Goal: Information Seeking & Learning: Check status

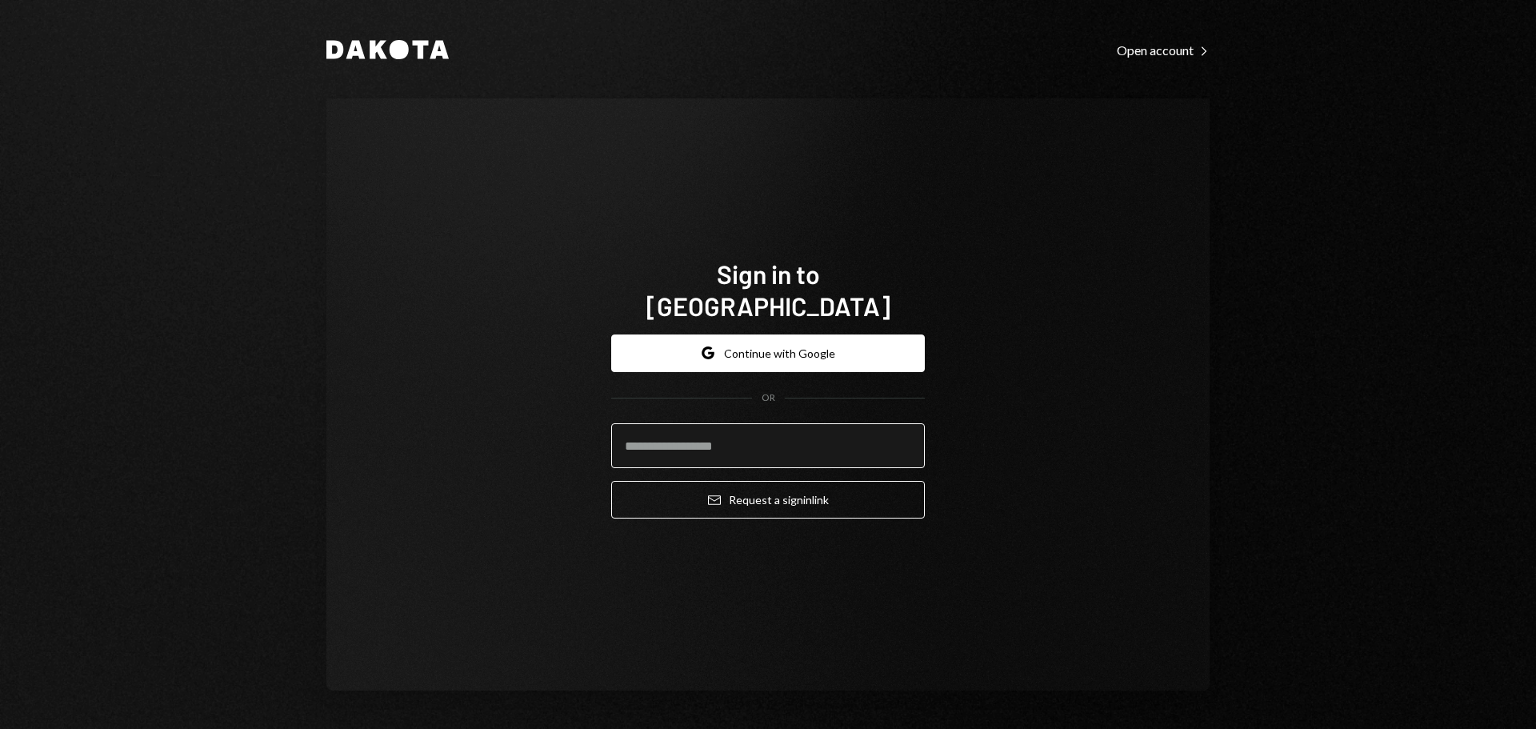
click at [857, 430] on input "email" at bounding box center [768, 445] width 314 height 45
type input "**********"
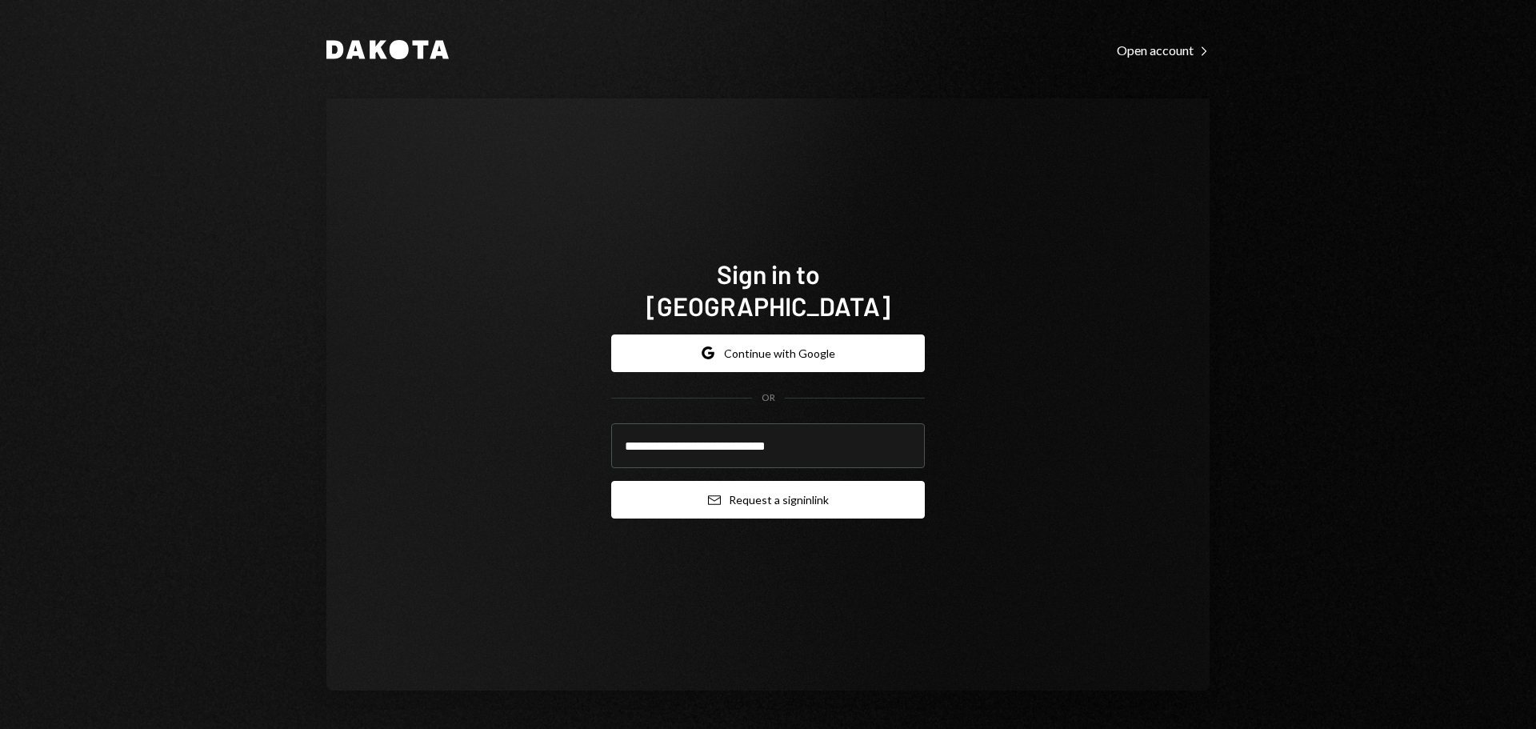
click at [774, 481] on button "Email Request a sign in link" at bounding box center [768, 500] width 314 height 38
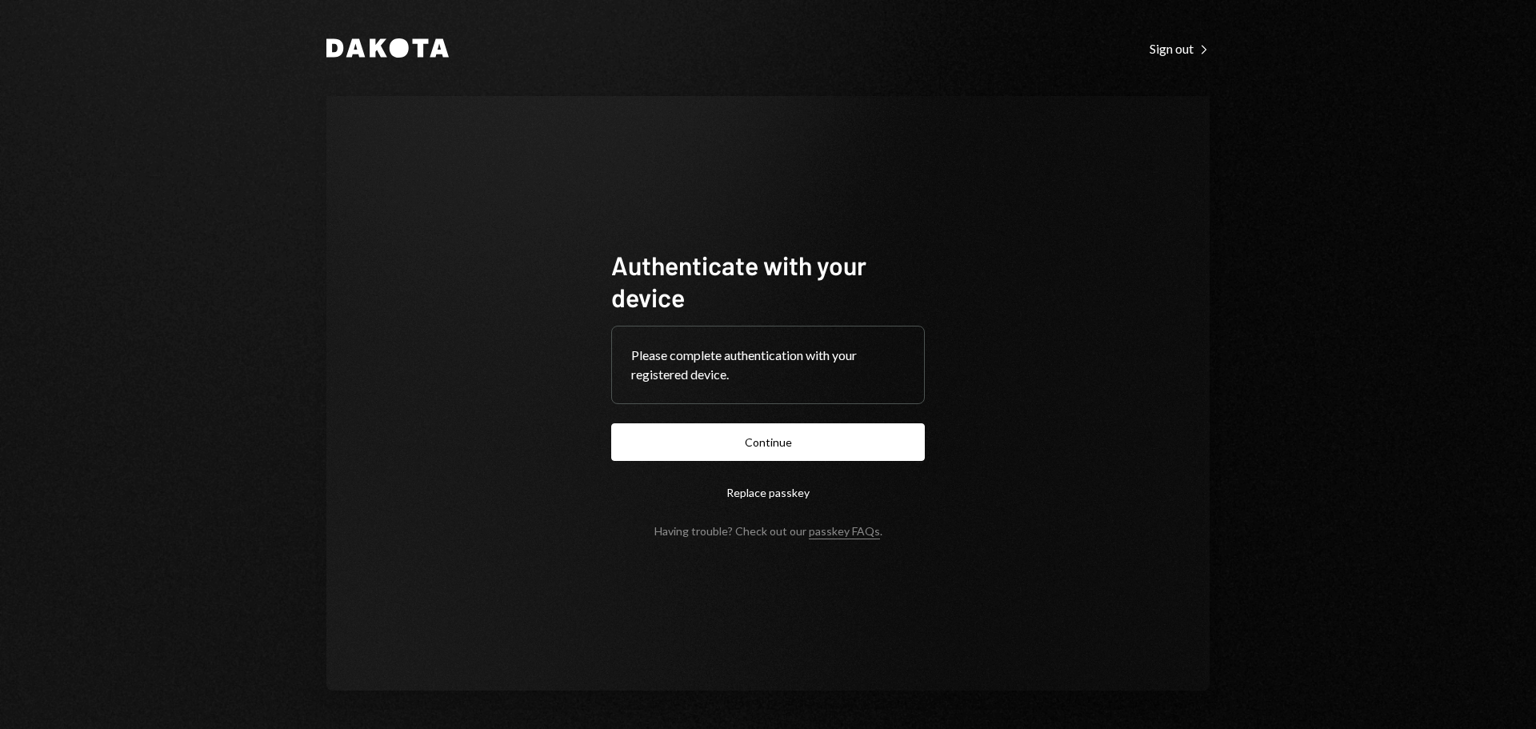
click at [841, 414] on form "Authenticate with your device Please complete authentication with your register…" at bounding box center [768, 393] width 314 height 289
click at [828, 446] on button "Continue" at bounding box center [768, 442] width 314 height 38
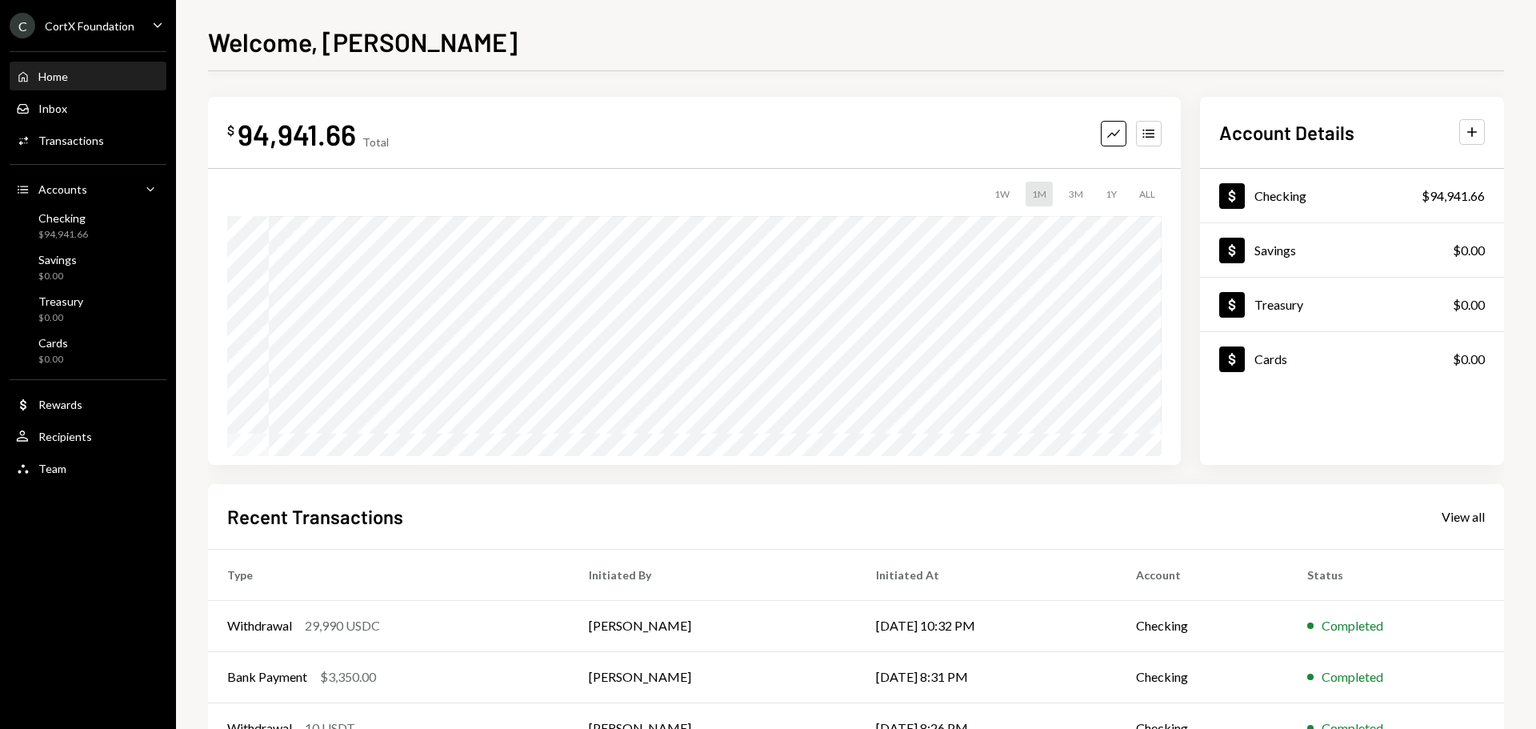
scroll to position [159, 0]
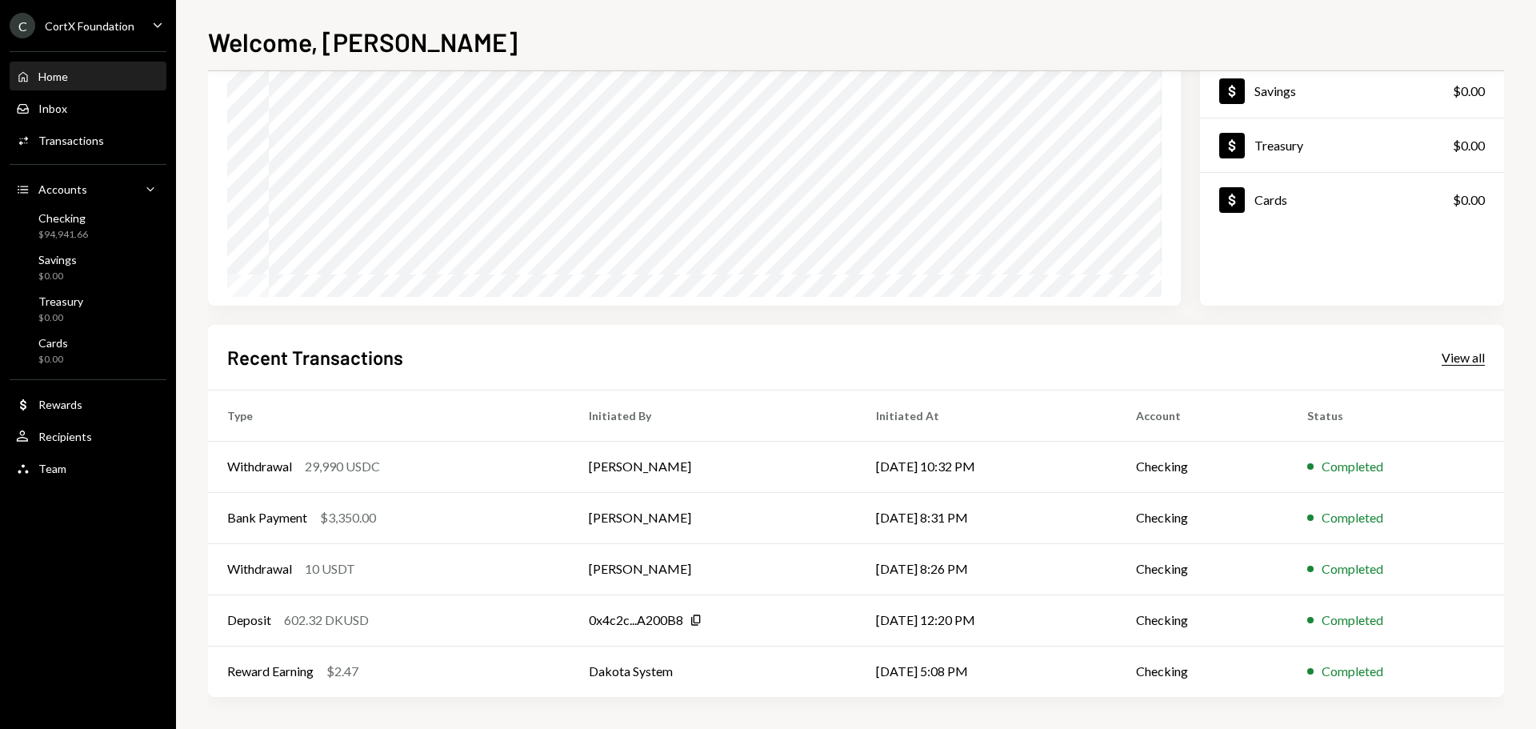
click at [1477, 357] on div "View all" at bounding box center [1462, 358] width 43 height 16
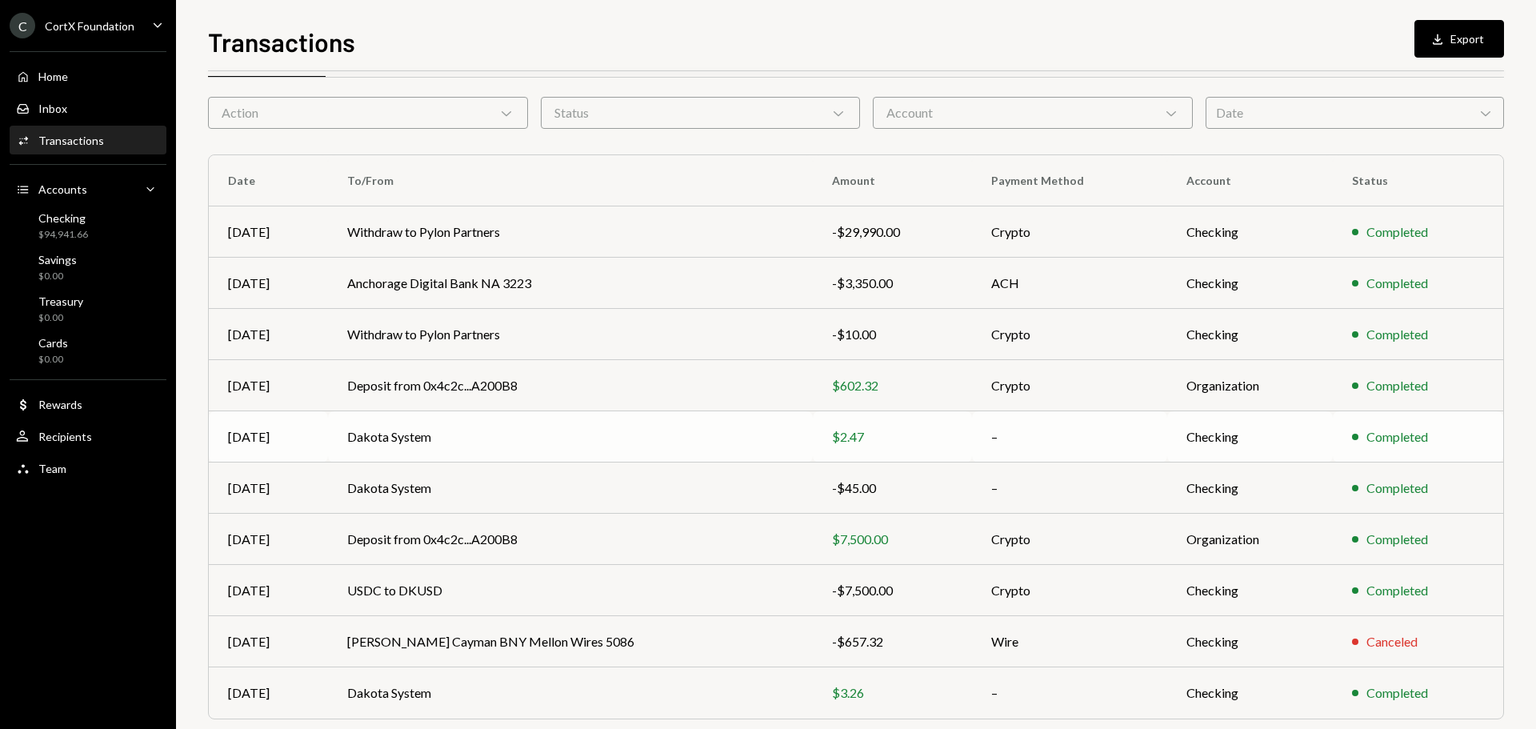
scroll to position [106, 0]
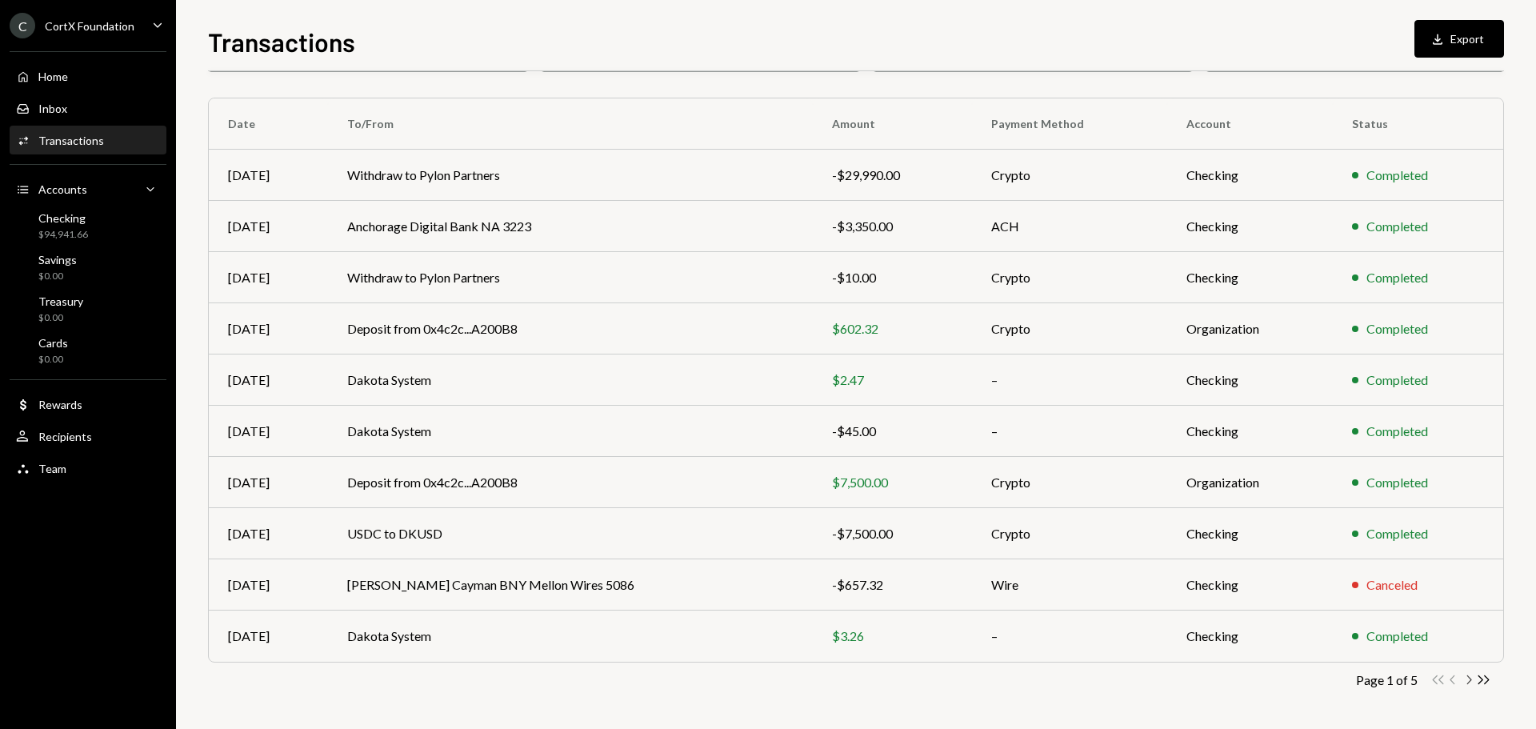
click at [1465, 685] on icon "Chevron Right" at bounding box center [1468, 679] width 15 height 15
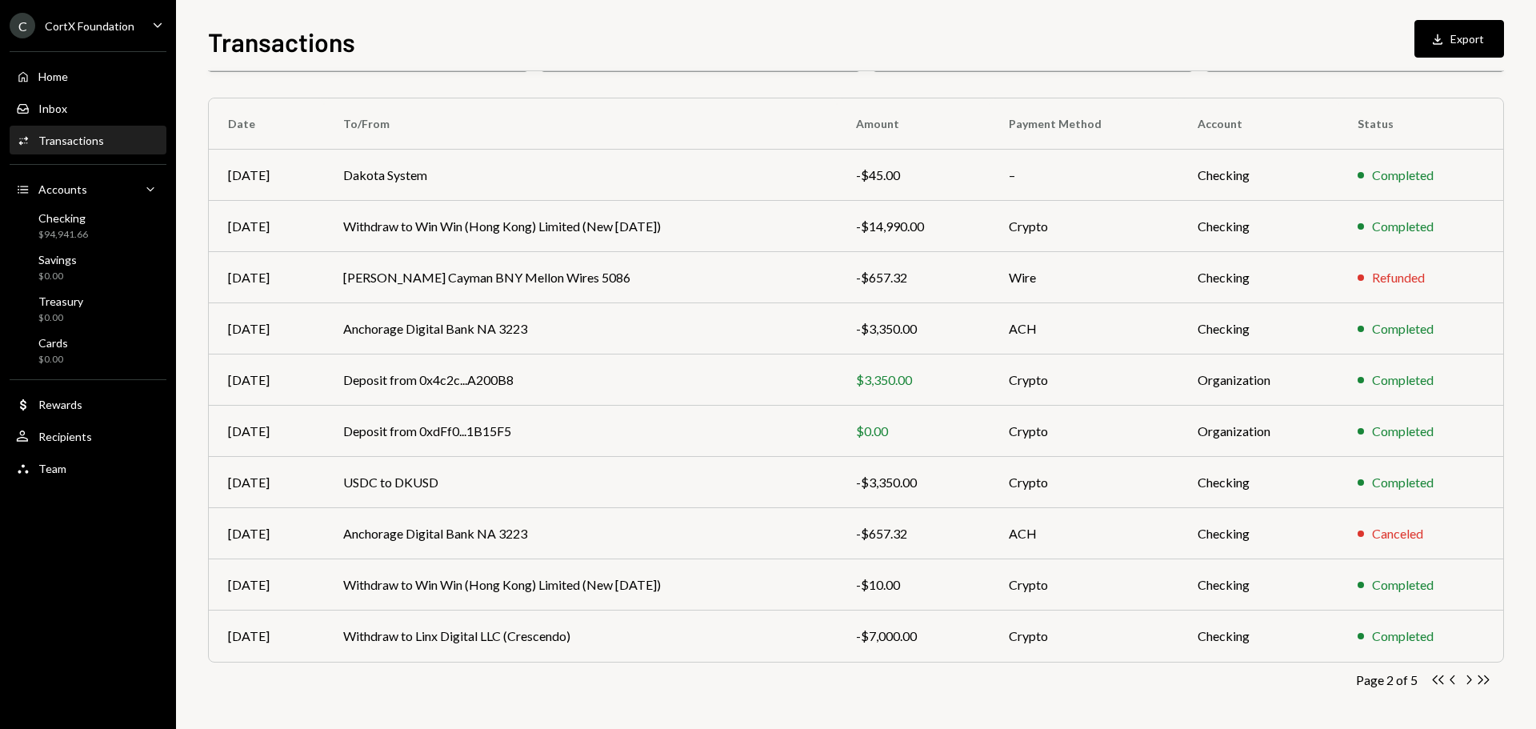
click at [1466, 684] on icon "Chevron Right" at bounding box center [1468, 679] width 15 height 15
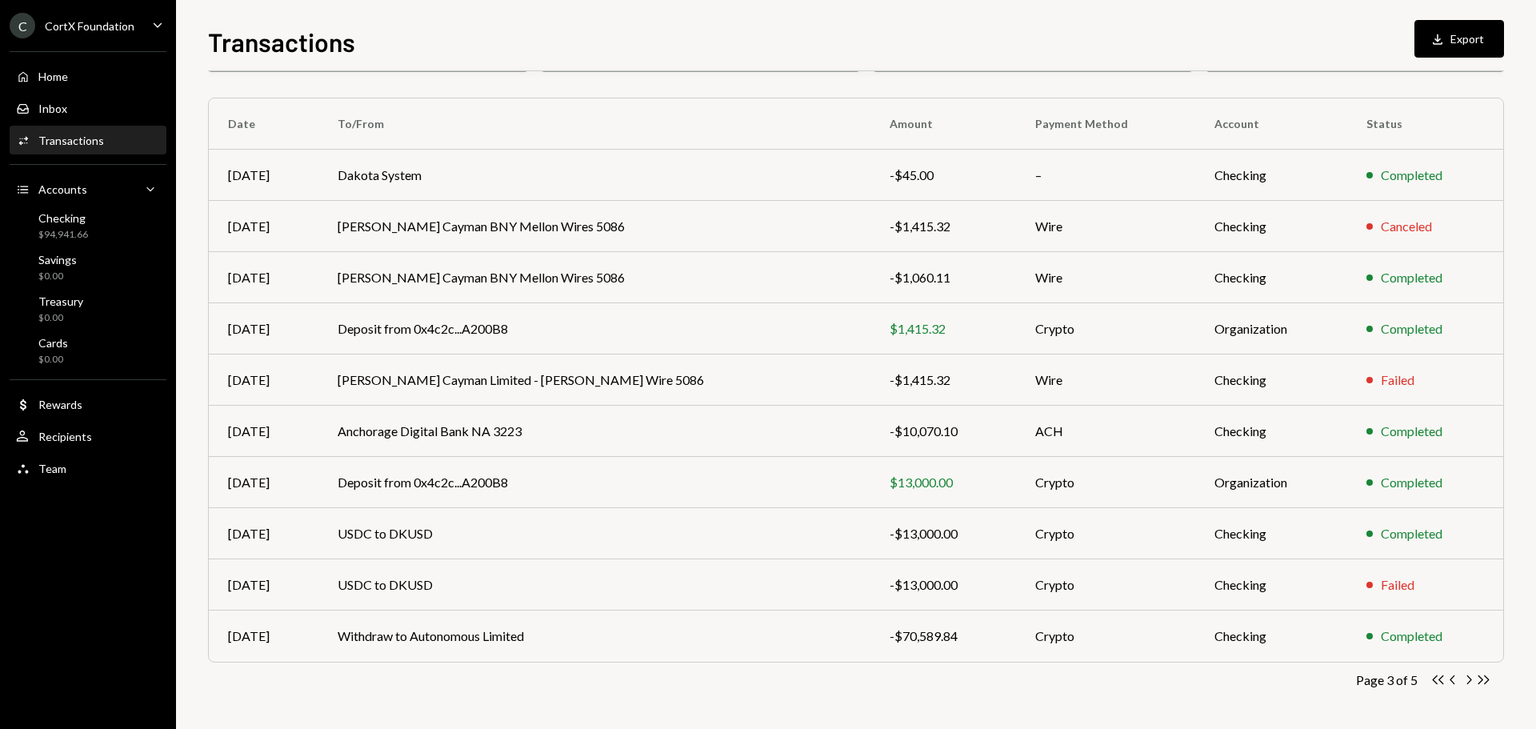
click at [104, 38] on div "C CortX Foundation" at bounding box center [72, 26] width 125 height 26
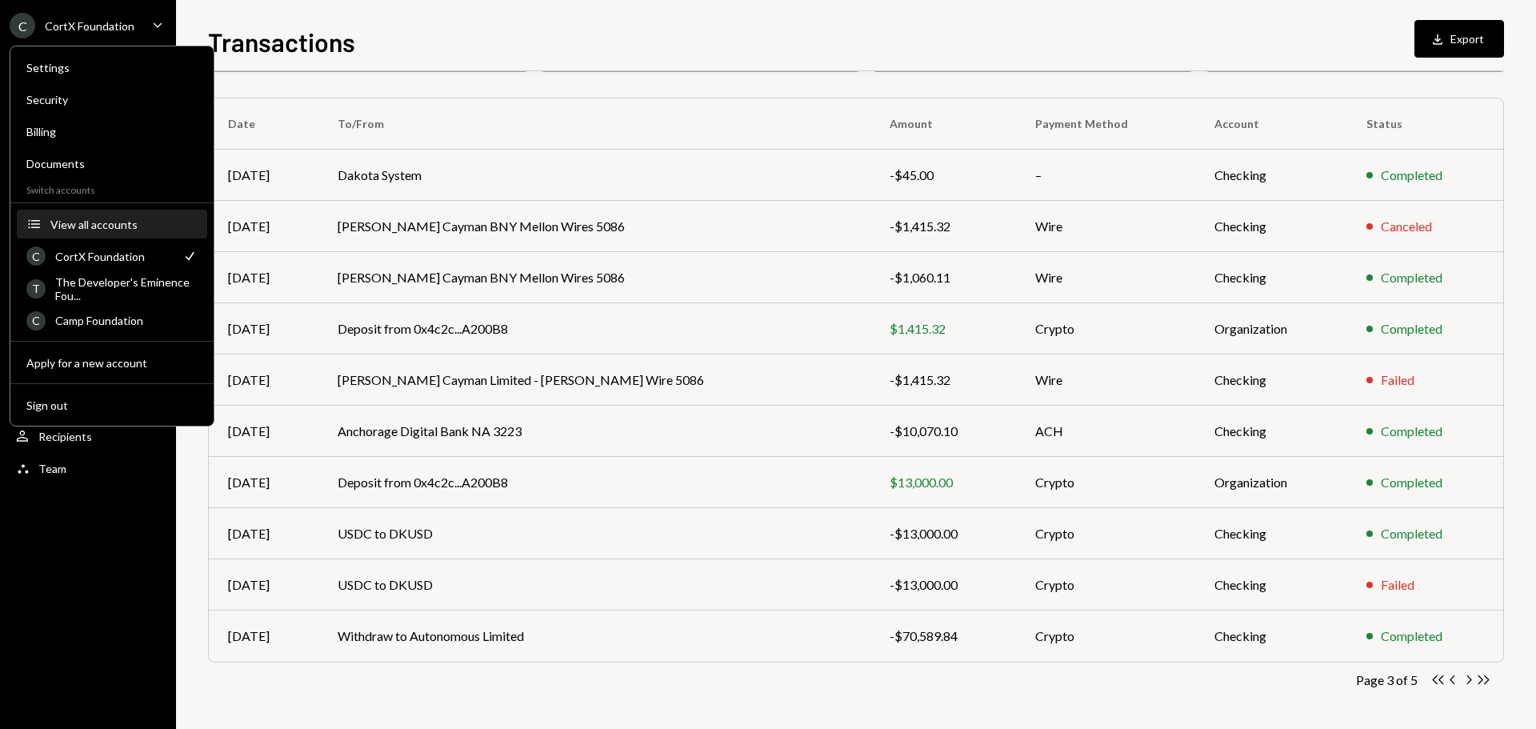
click at [134, 230] on div "View all accounts" at bounding box center [123, 225] width 147 height 14
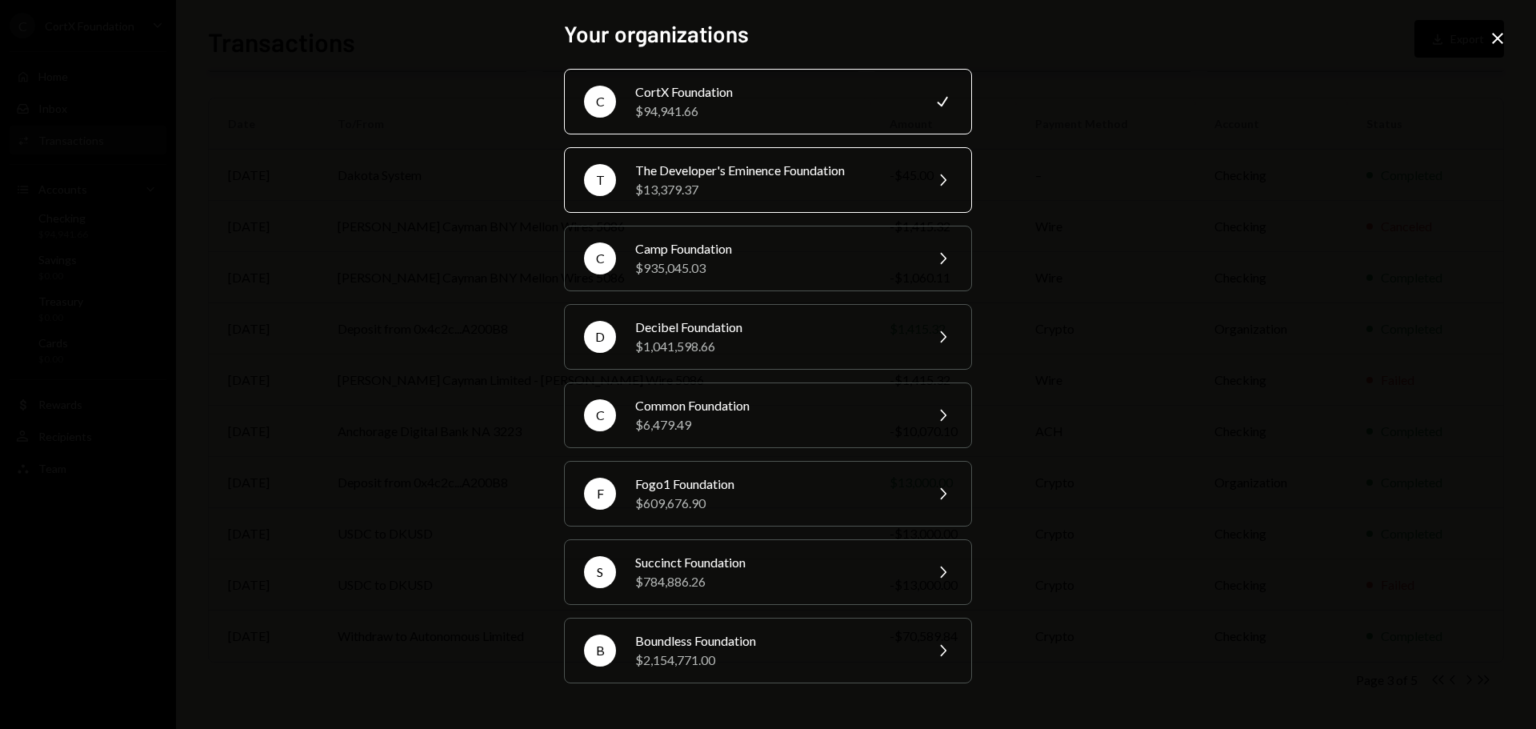
click at [759, 184] on div "$13,379.37" at bounding box center [774, 189] width 278 height 19
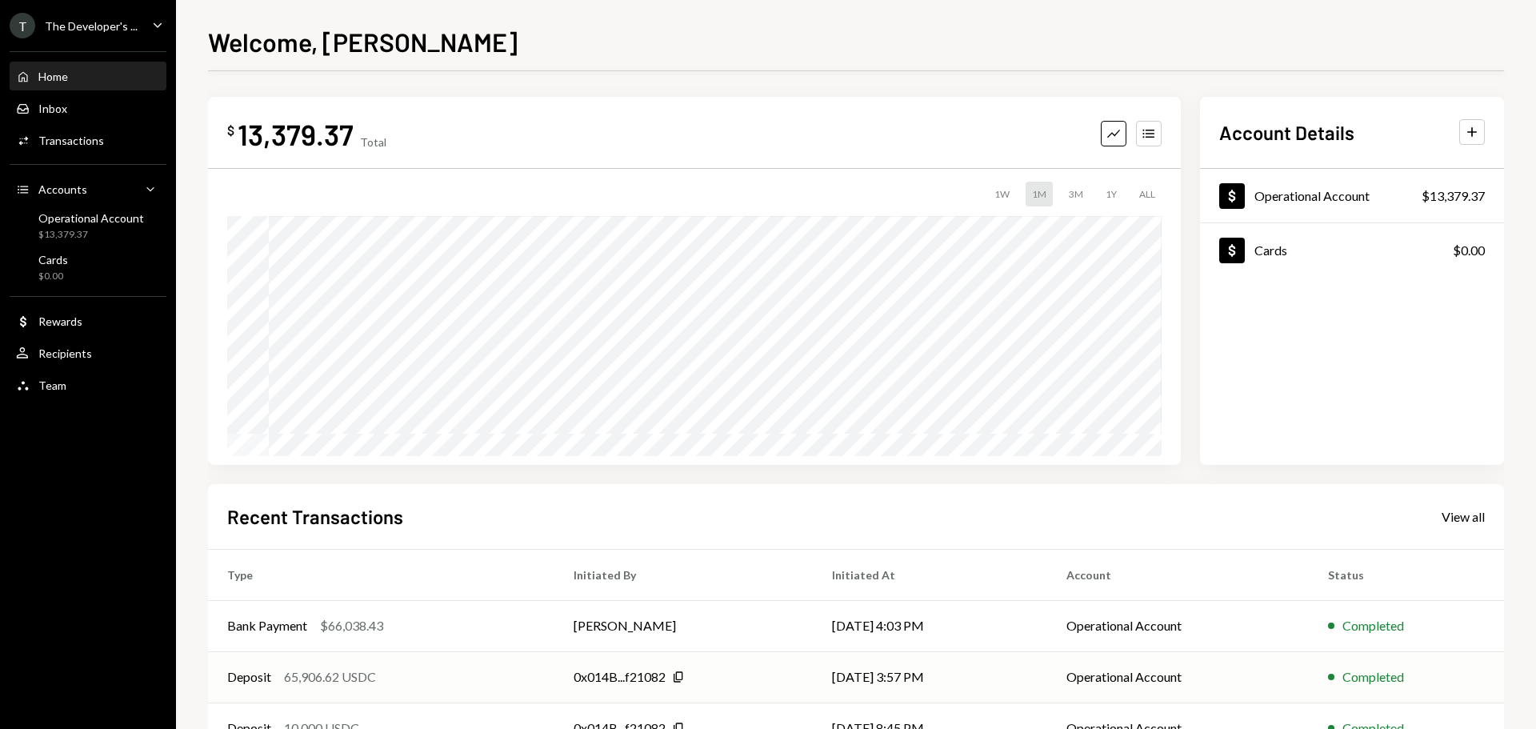
scroll to position [159, 0]
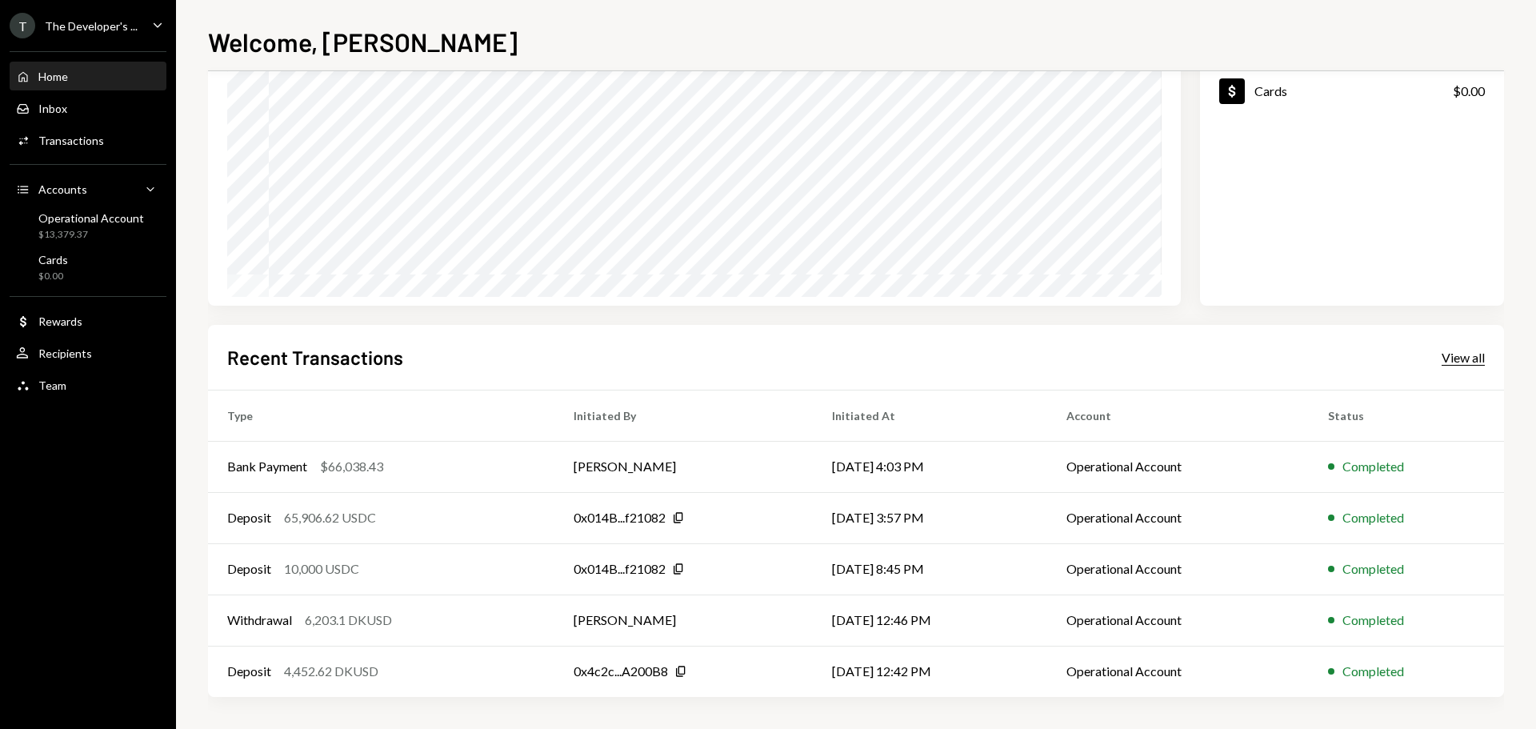
click at [1457, 353] on div "View all" at bounding box center [1462, 358] width 43 height 16
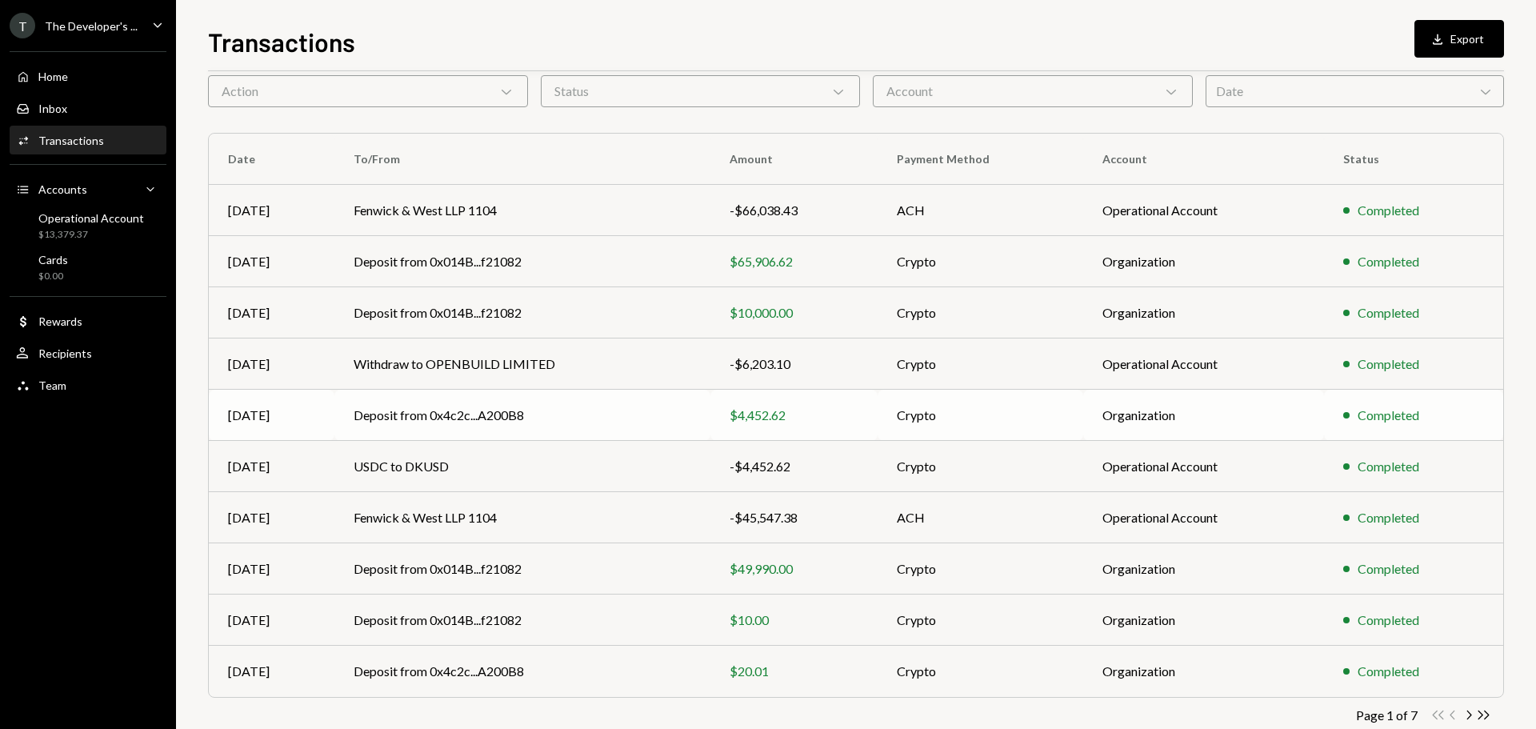
scroll to position [106, 0]
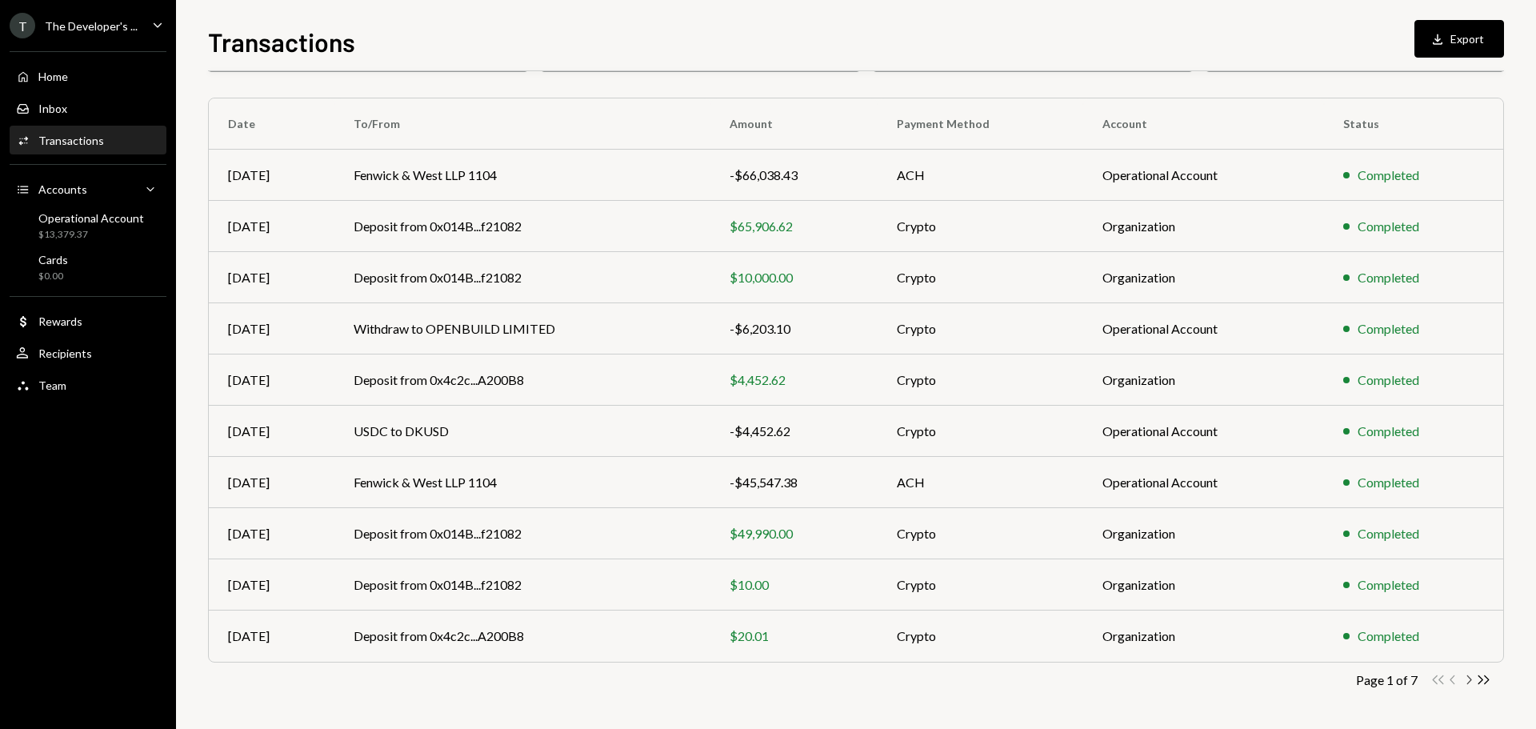
click at [1471, 682] on icon "Chevron Right" at bounding box center [1468, 679] width 15 height 15
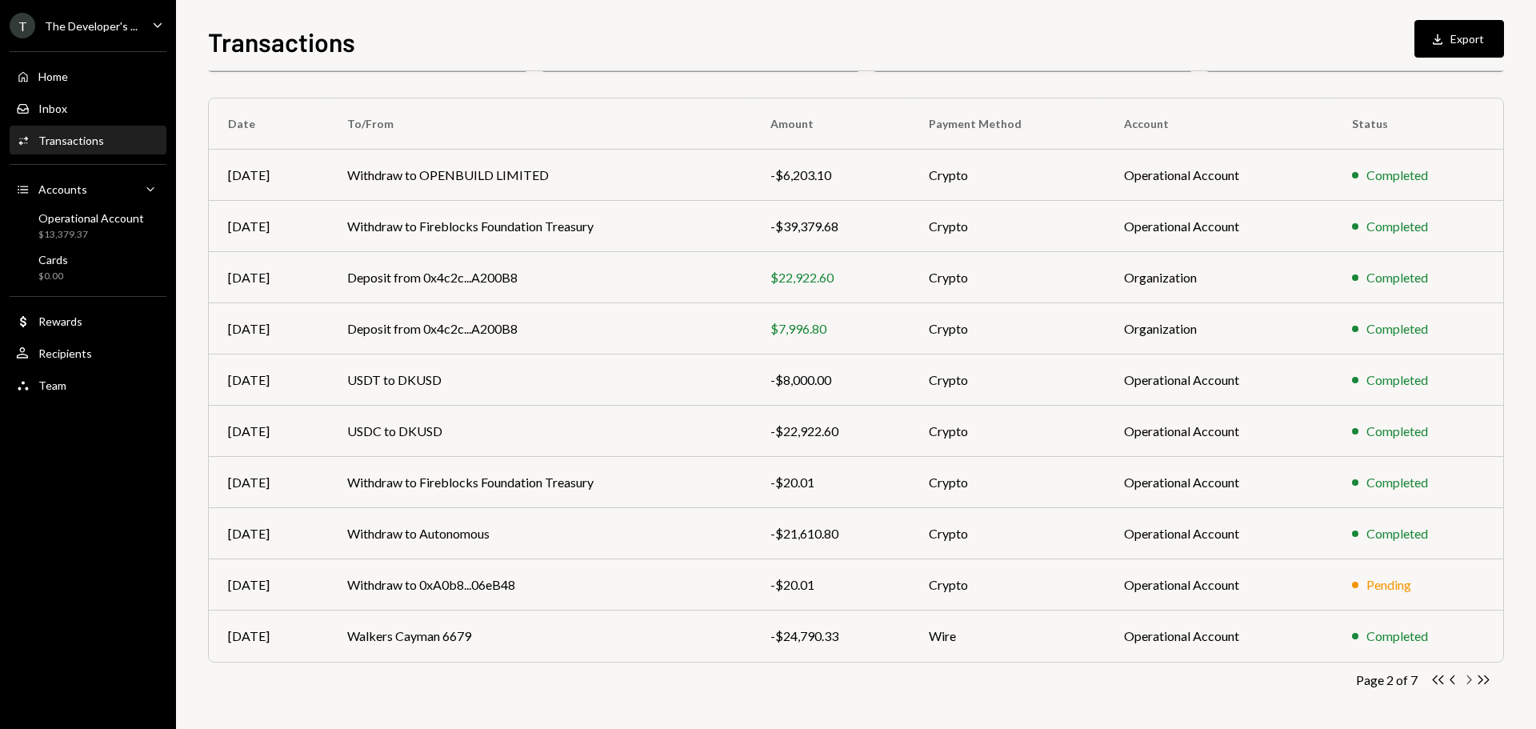
click at [1469, 681] on icon "Chevron Right" at bounding box center [1468, 679] width 15 height 15
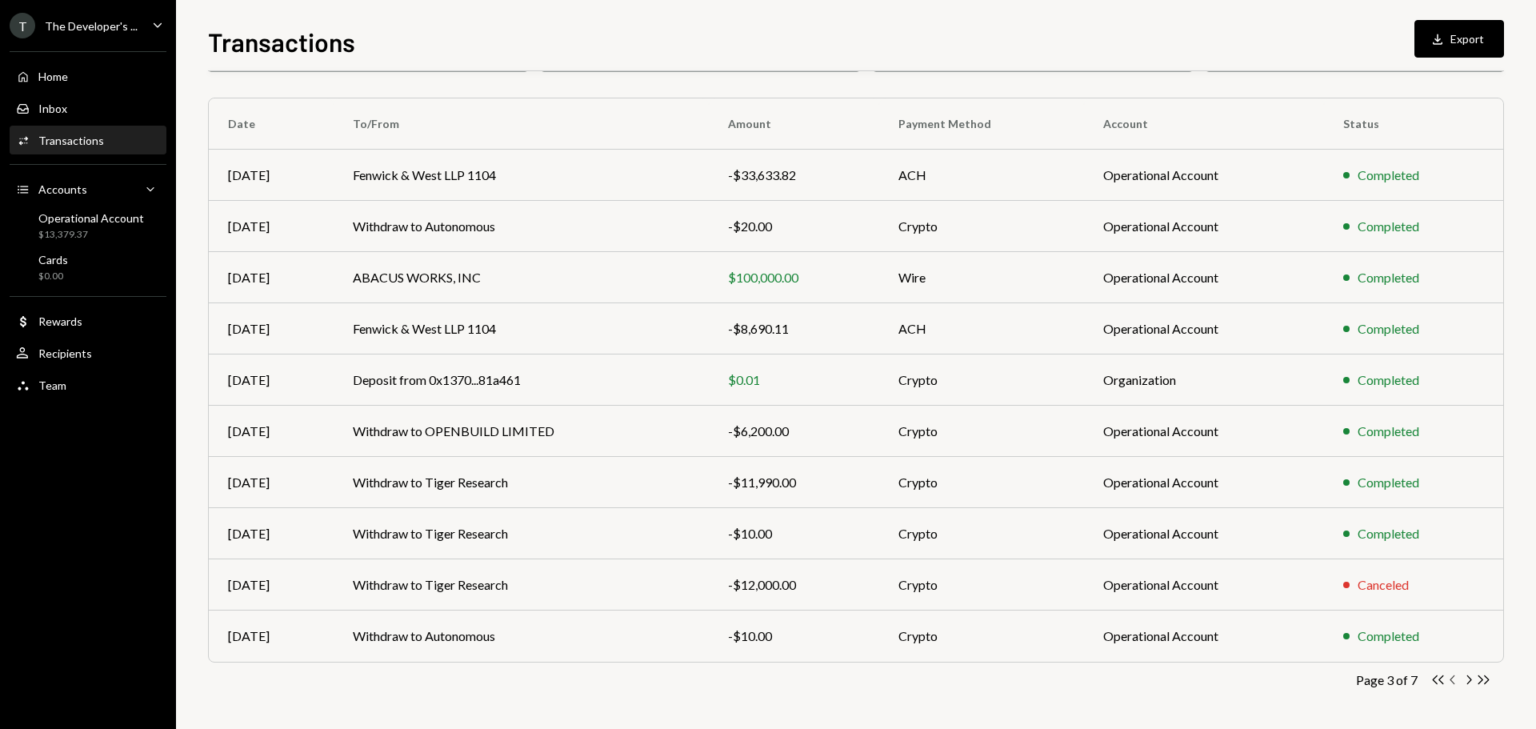
click at [1452, 676] on icon "Chevron Left" at bounding box center [1452, 679] width 15 height 15
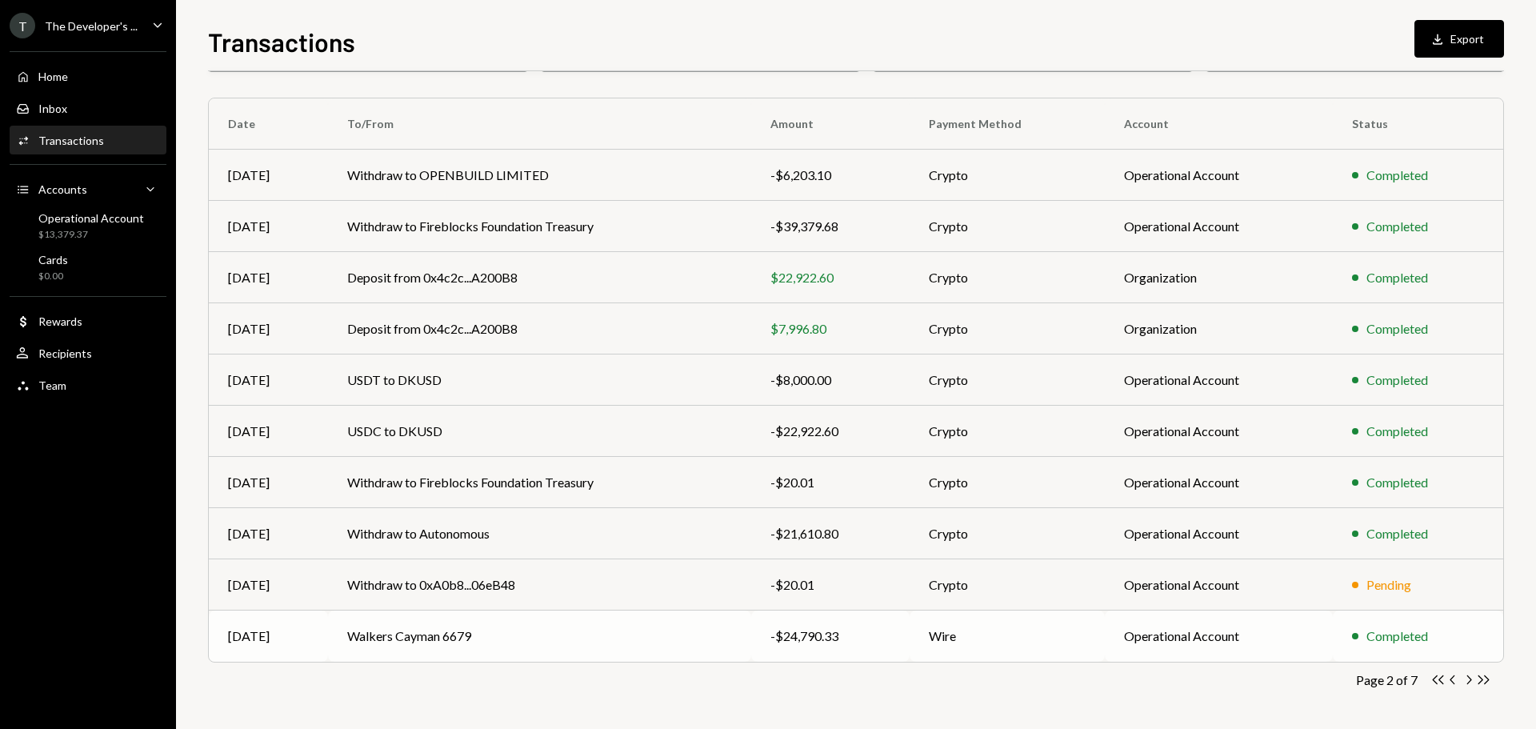
click at [726, 637] on td "Walkers Cayman 6679" at bounding box center [539, 635] width 423 height 51
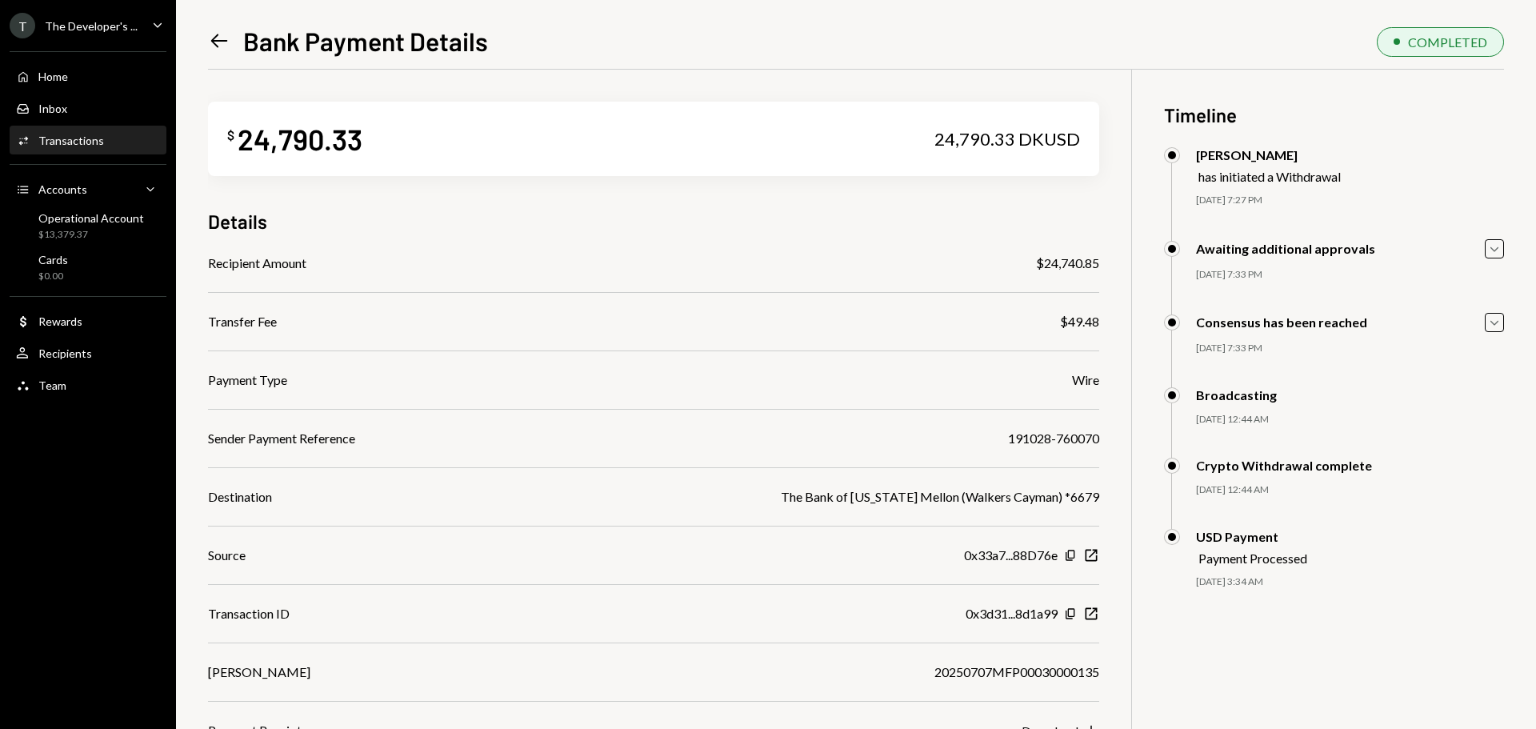
click at [226, 42] on icon "Left Arrow" at bounding box center [219, 41] width 22 height 22
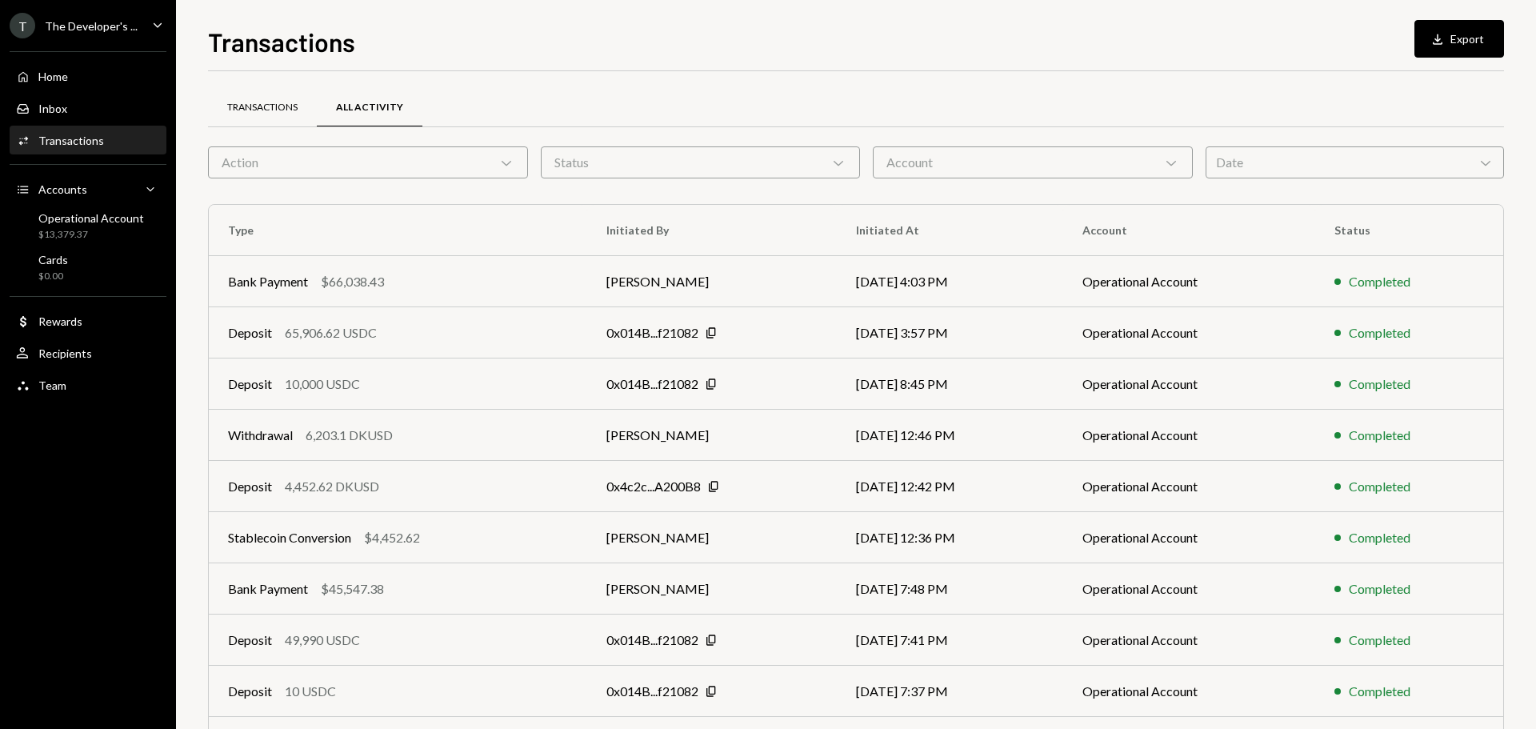
click at [261, 115] on div "Transactions" at bounding box center [262, 108] width 109 height 38
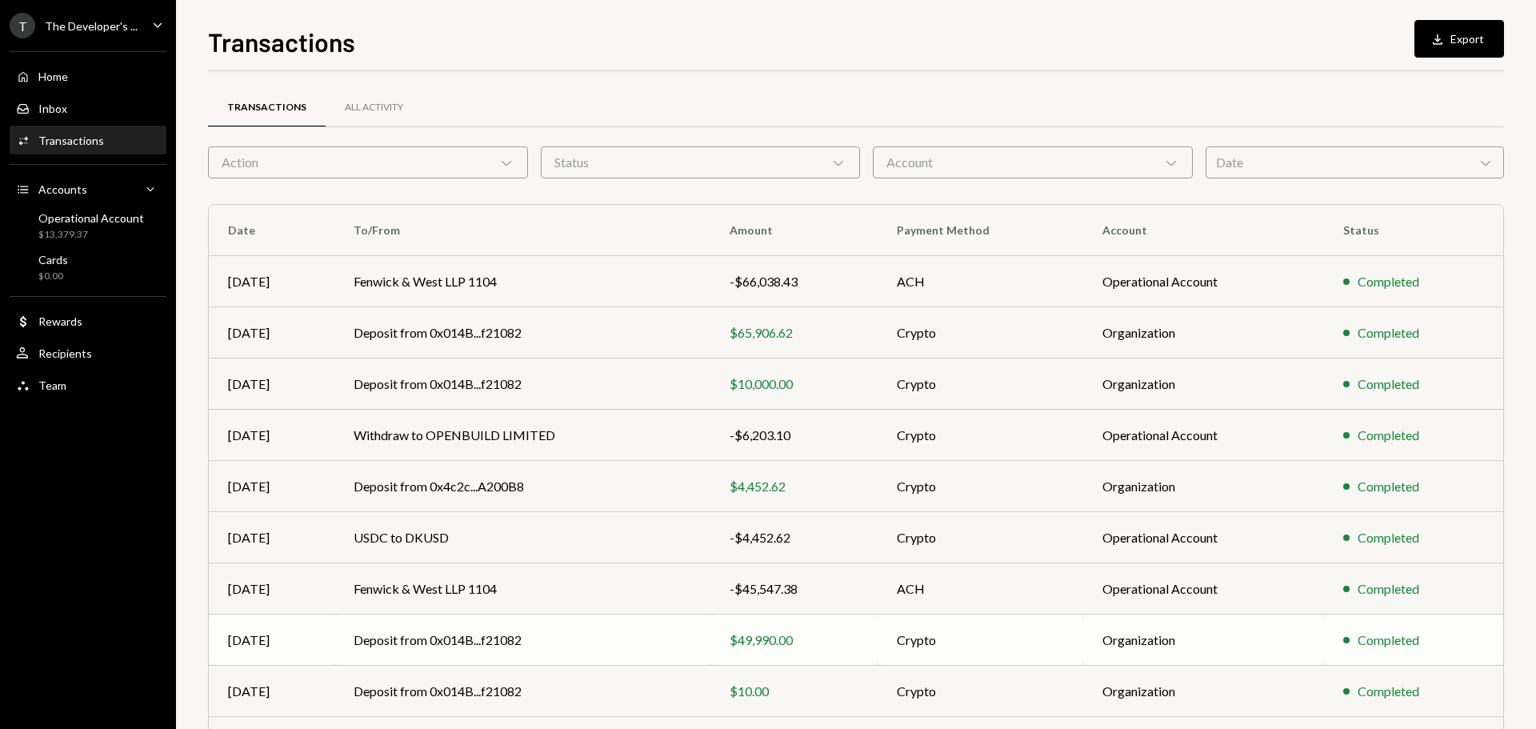
scroll to position [106, 0]
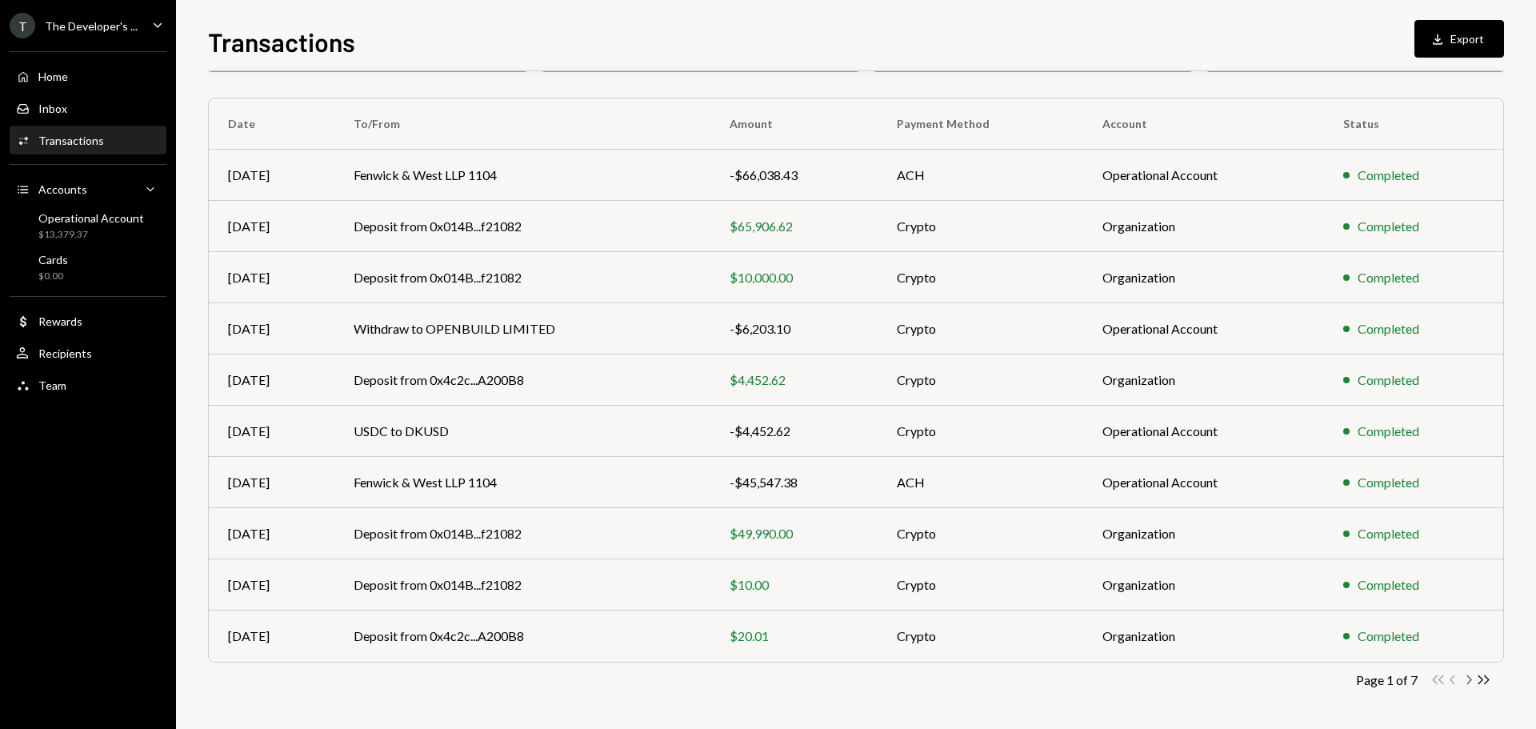
click at [1467, 682] on icon "Chevron Right" at bounding box center [1468, 679] width 15 height 15
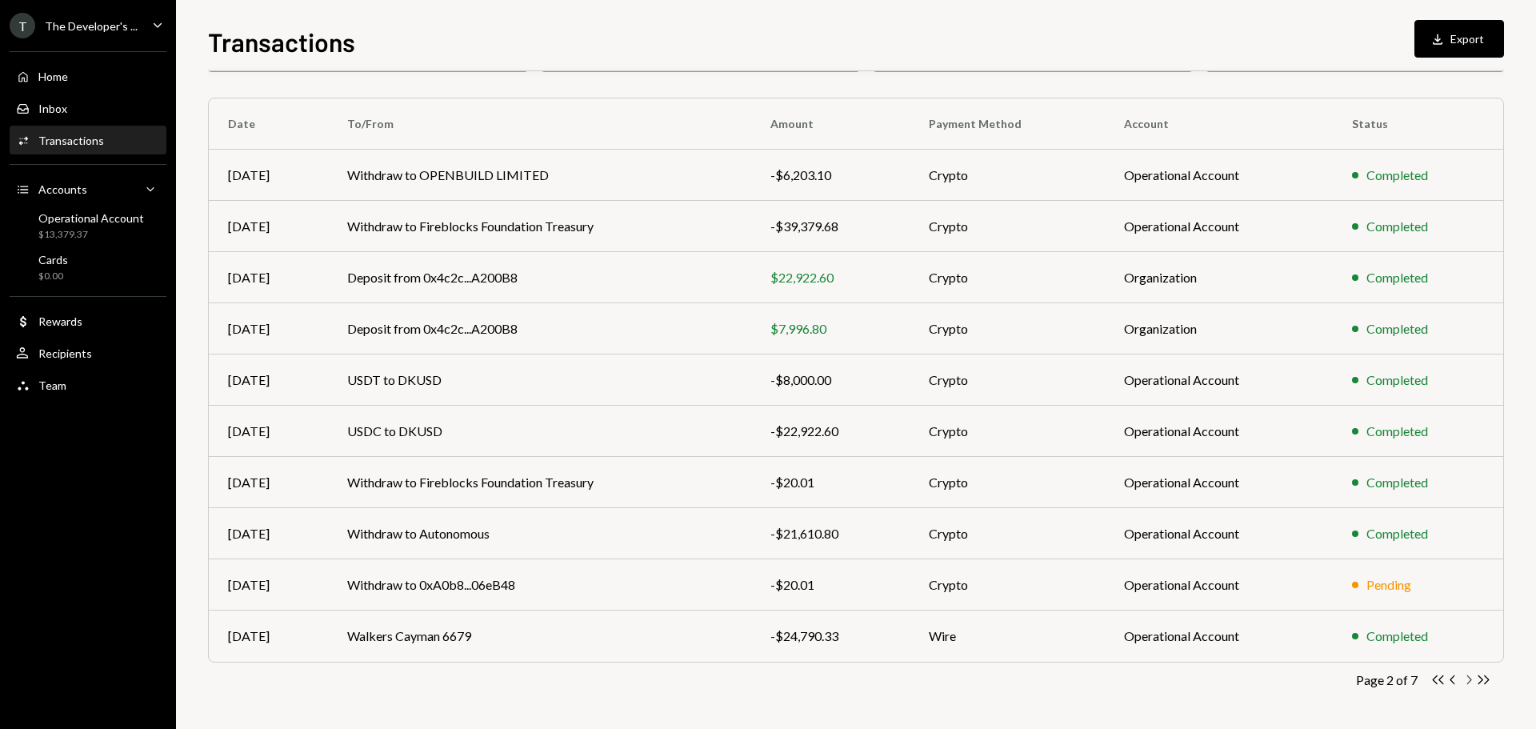
click at [1465, 678] on icon "Chevron Right" at bounding box center [1468, 679] width 15 height 15
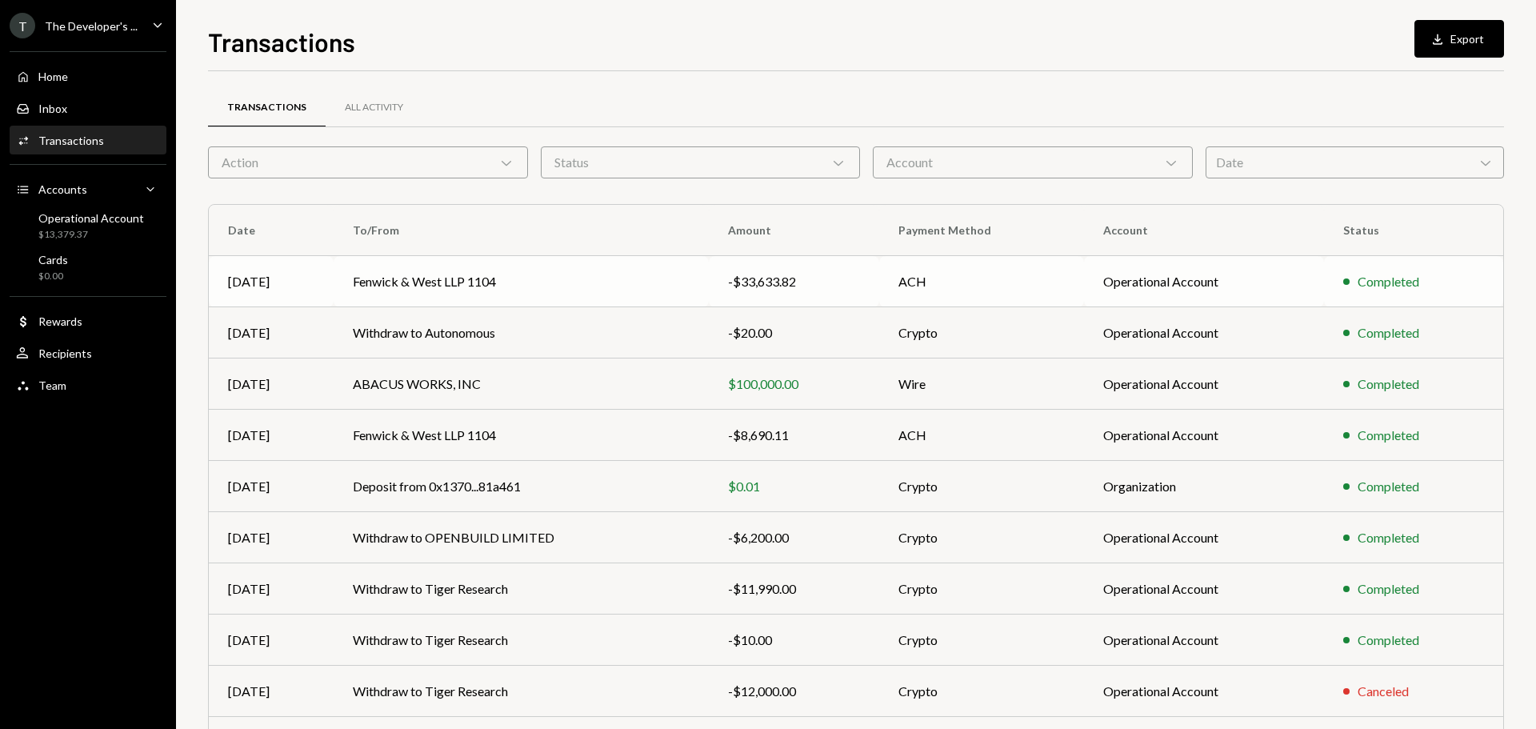
click at [779, 286] on div "-$33,633.82" at bounding box center [794, 281] width 132 height 19
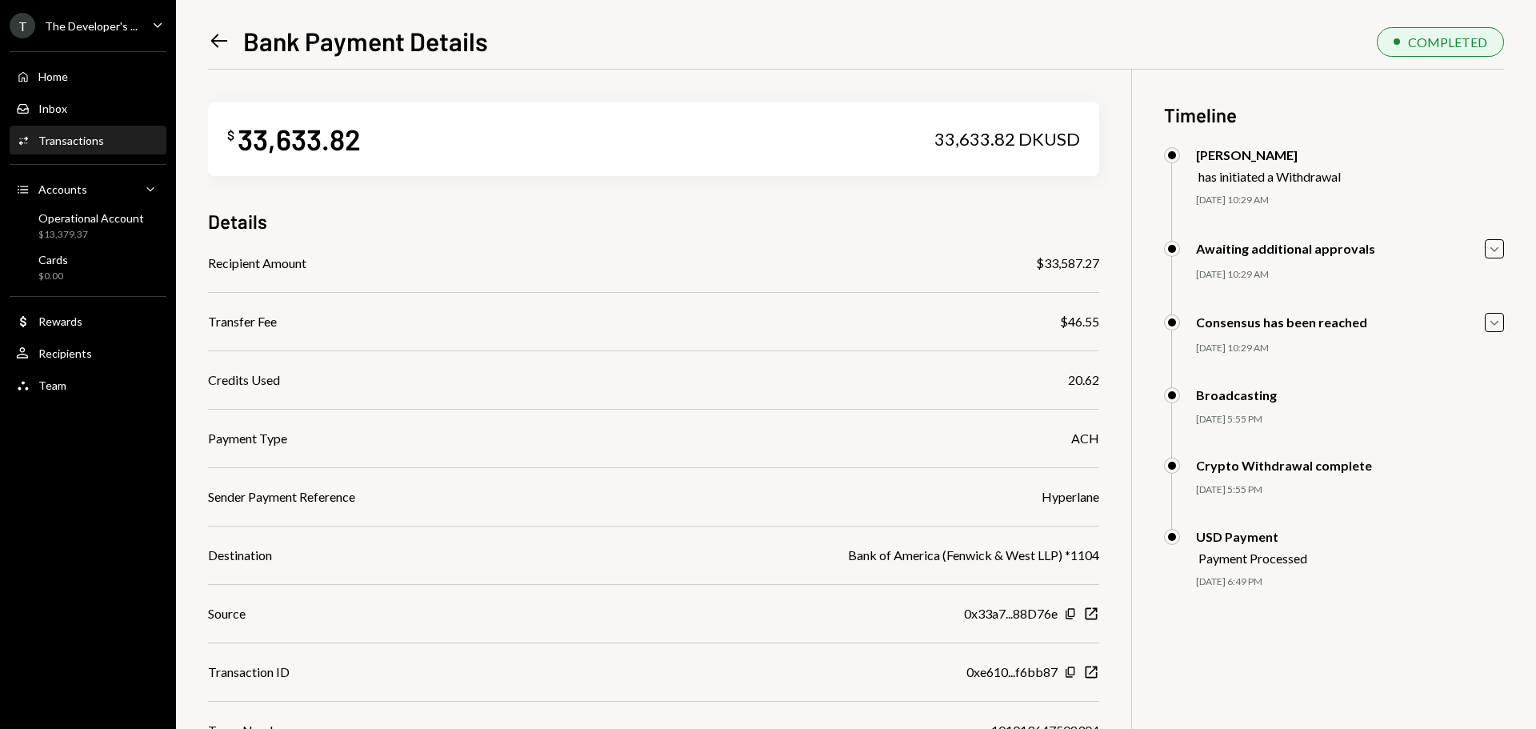
click at [212, 35] on icon "Left Arrow" at bounding box center [219, 41] width 22 height 22
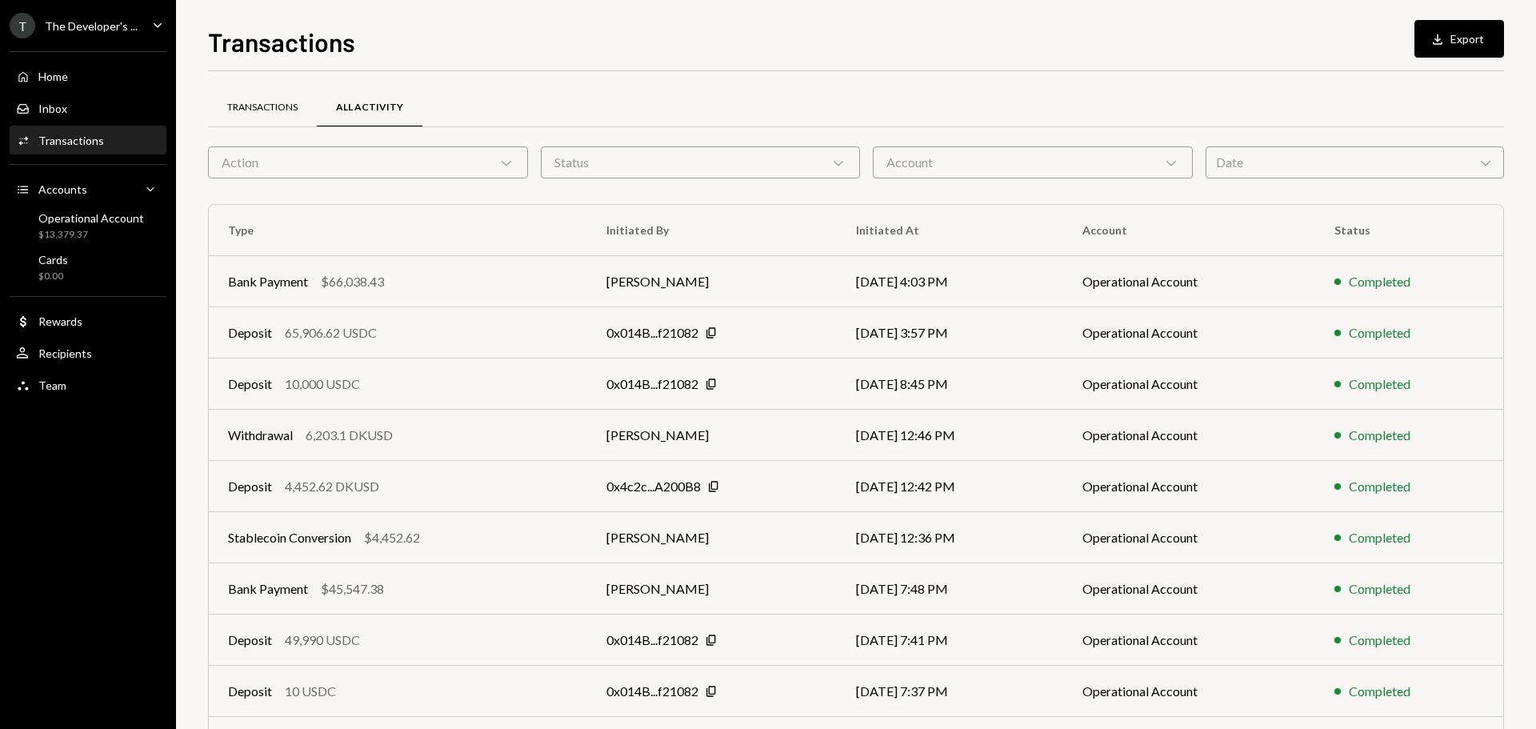
click at [289, 114] on div "Transactions" at bounding box center [262, 108] width 109 height 38
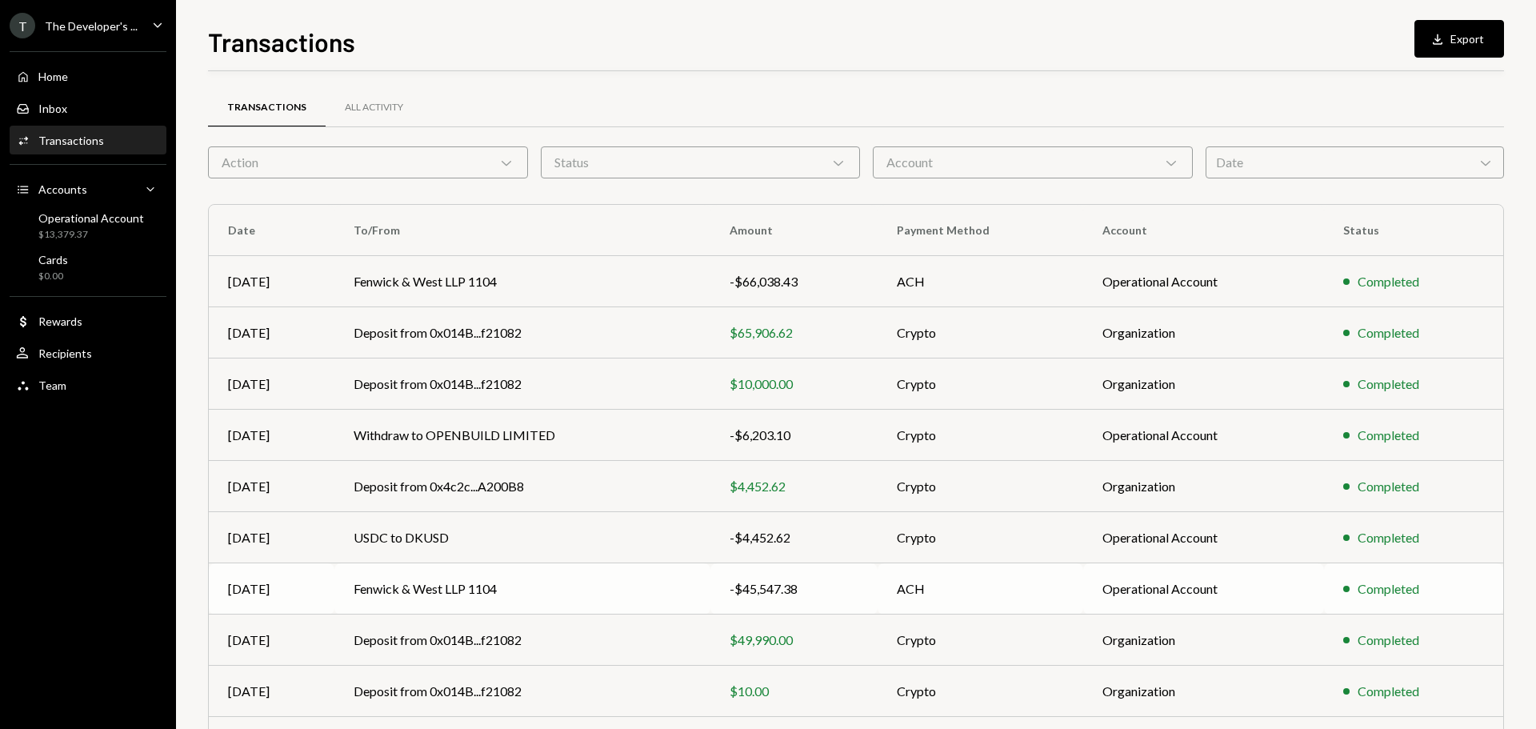
scroll to position [106, 0]
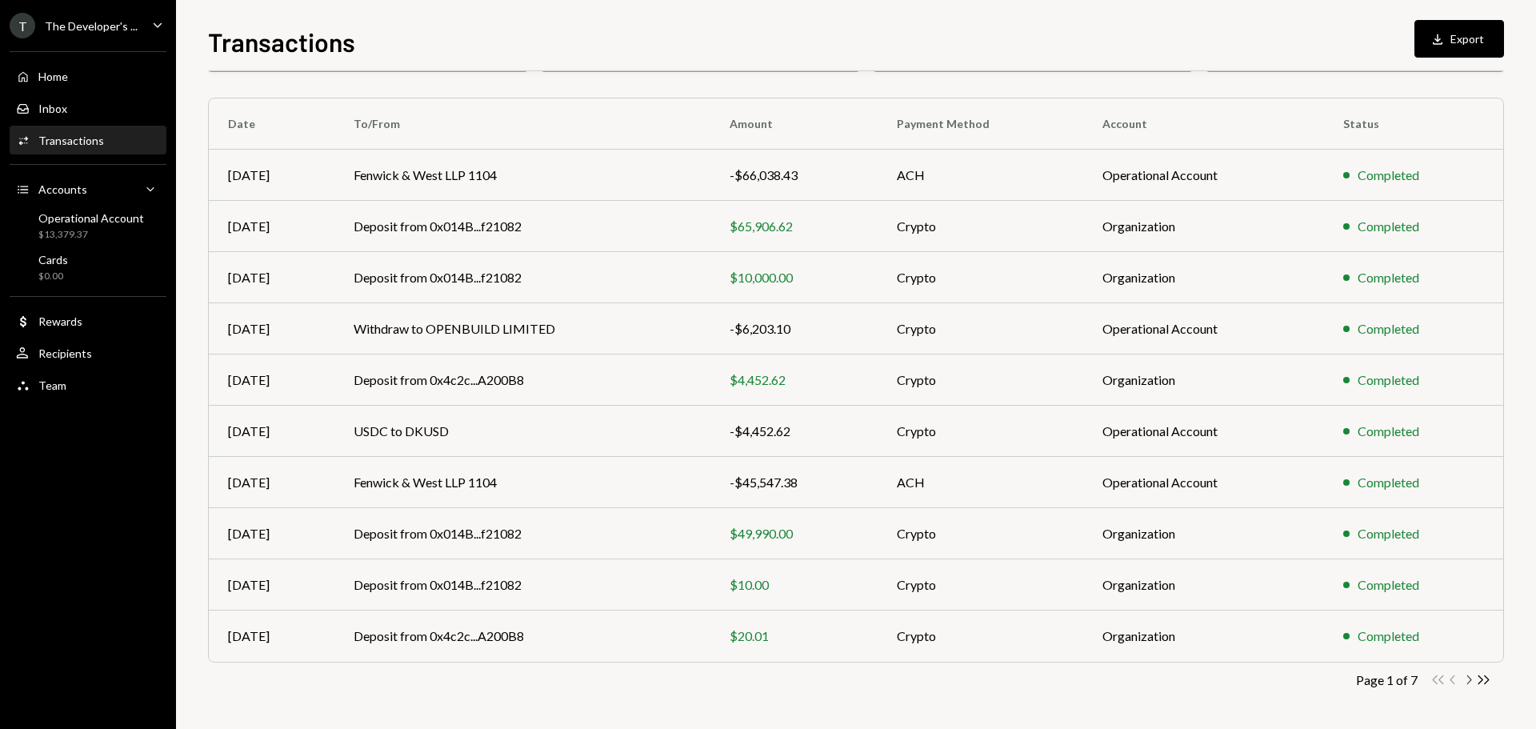
click at [1465, 685] on icon "Chevron Right" at bounding box center [1468, 679] width 15 height 15
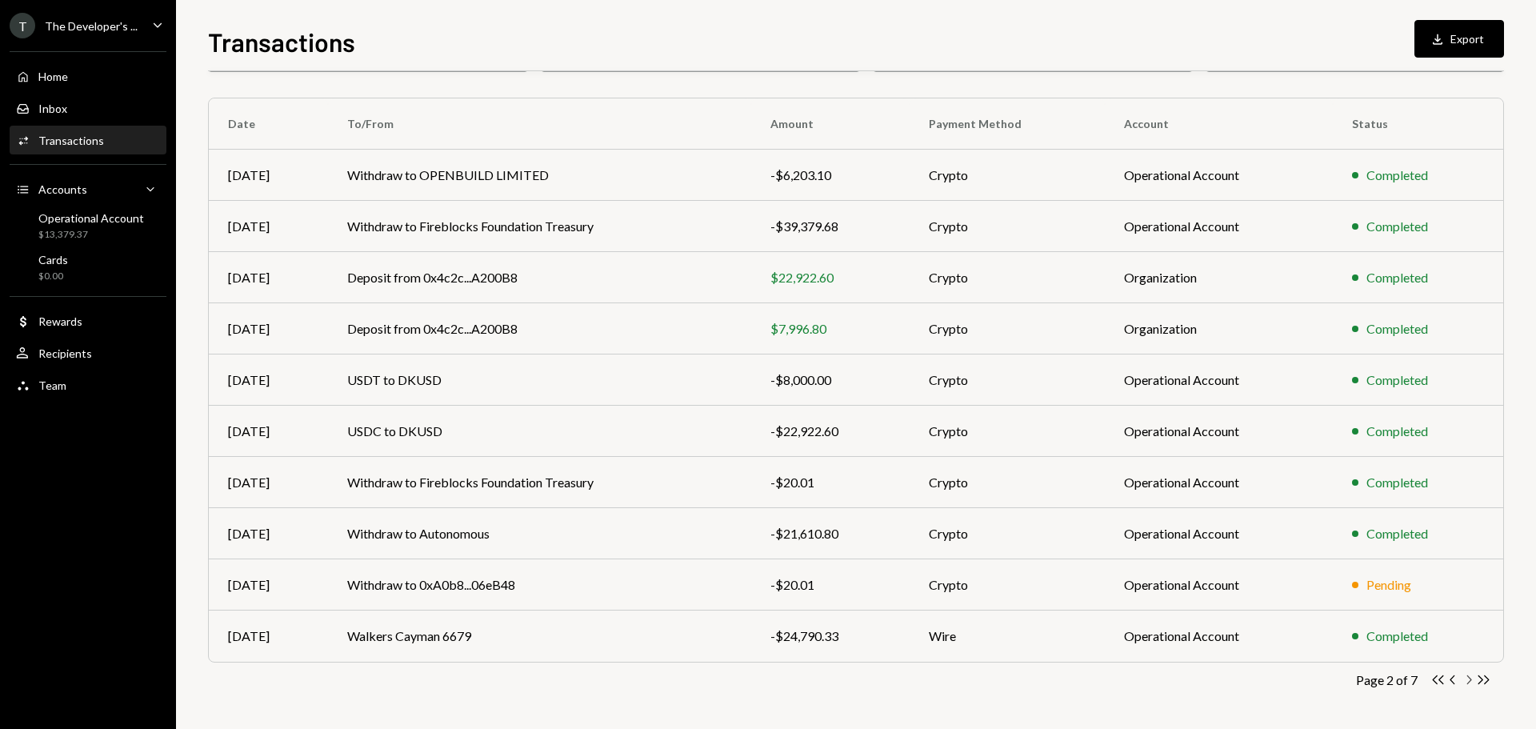
click at [1467, 681] on icon "Chevron Right" at bounding box center [1468, 679] width 15 height 15
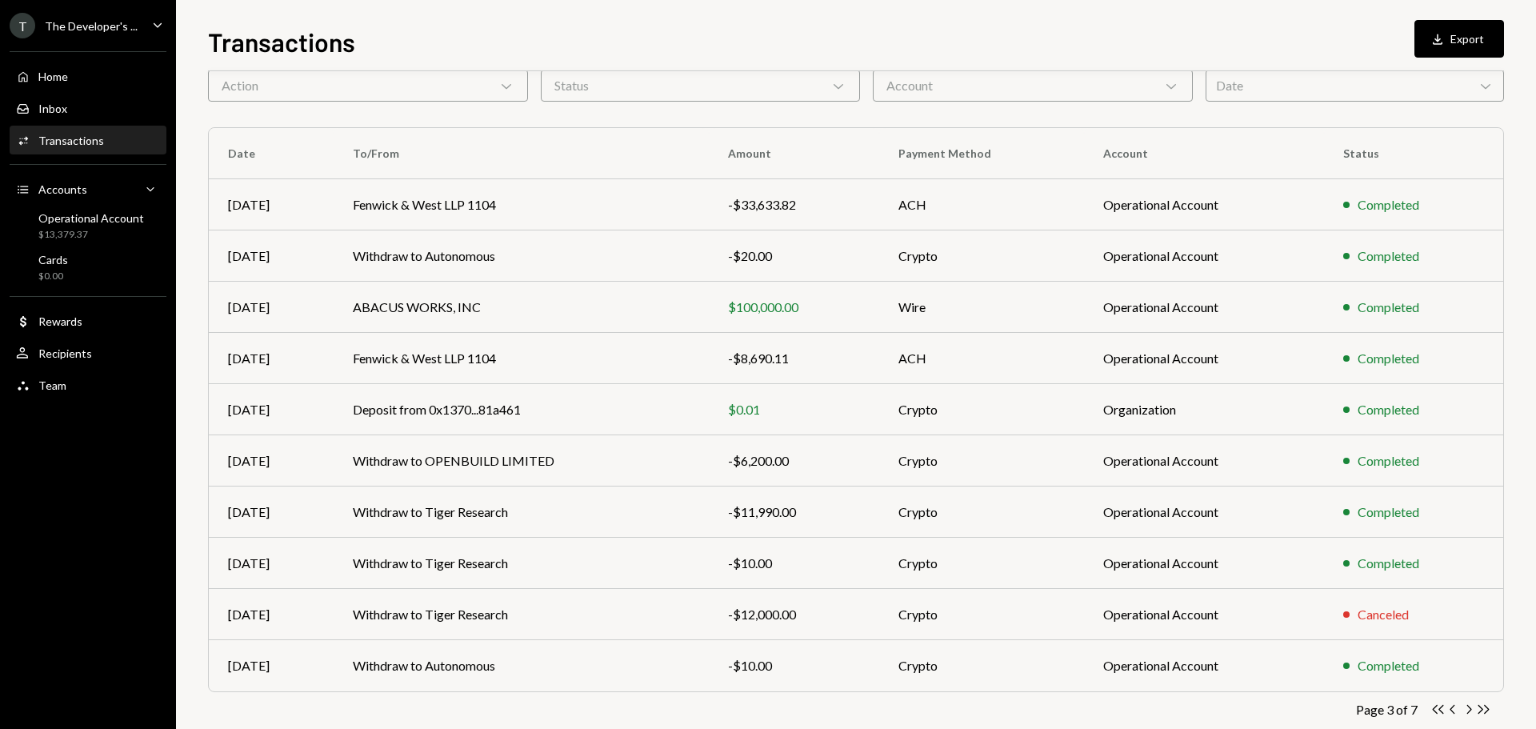
scroll to position [80, 0]
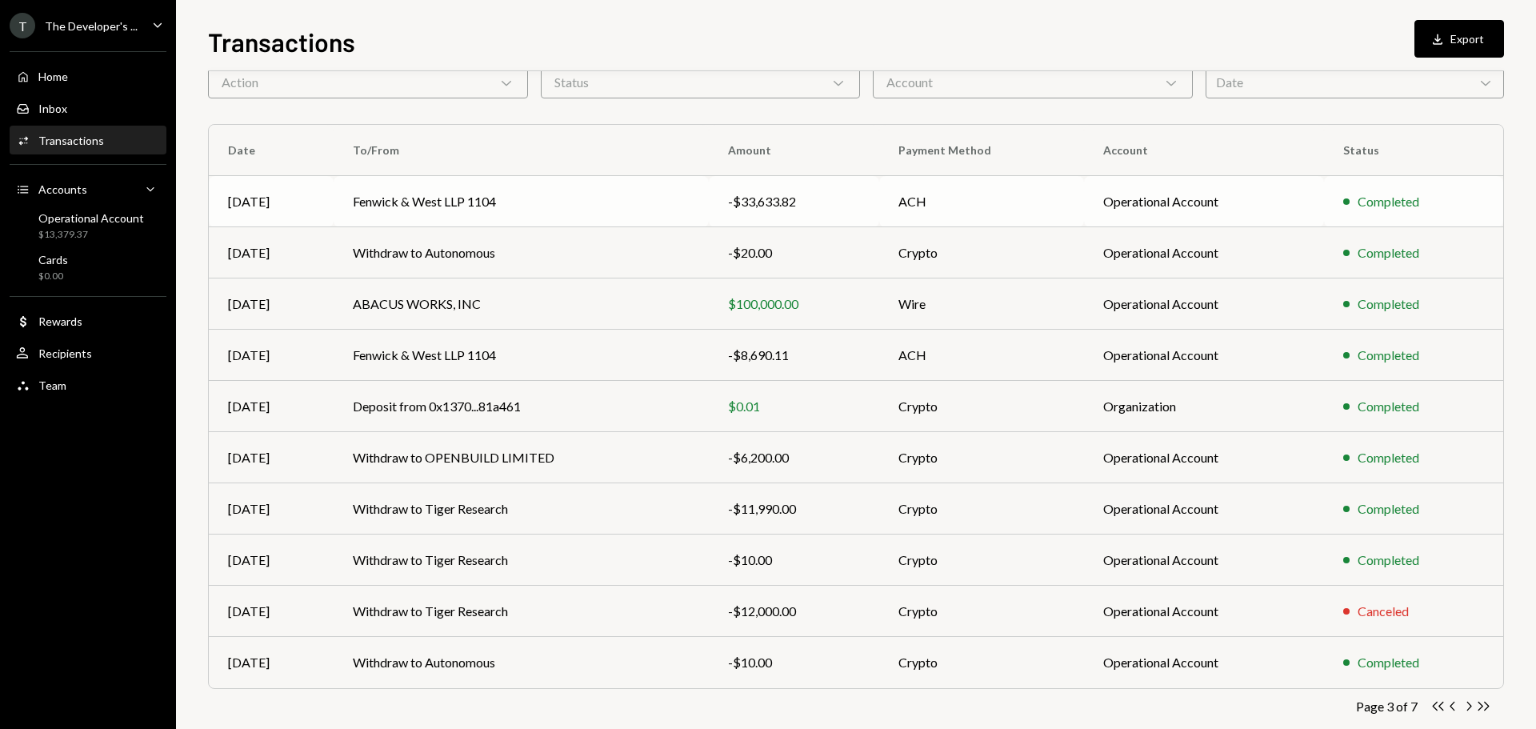
click at [771, 214] on td "-$33,633.82" at bounding box center [794, 201] width 170 height 51
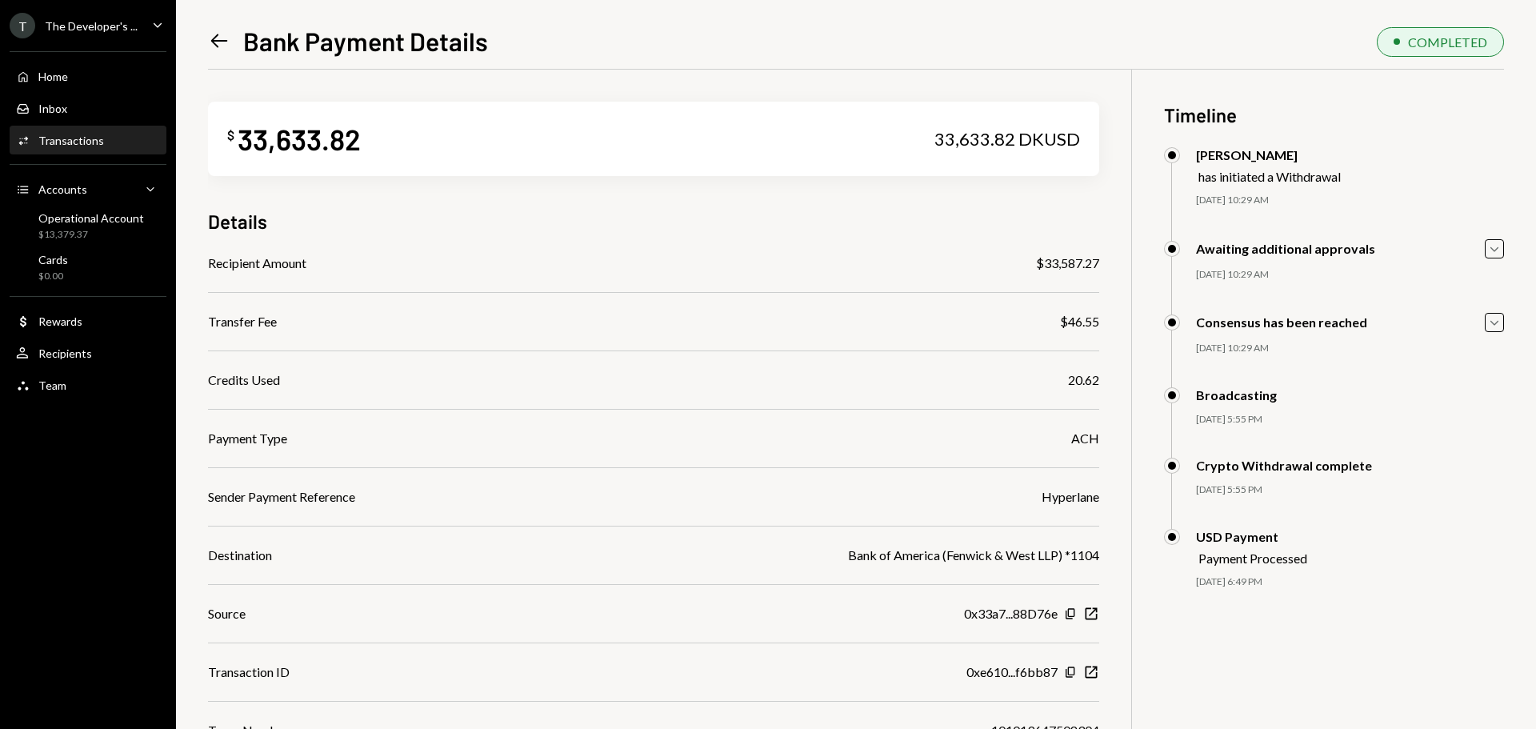
click at [220, 42] on icon "Left Arrow" at bounding box center [219, 41] width 22 height 22
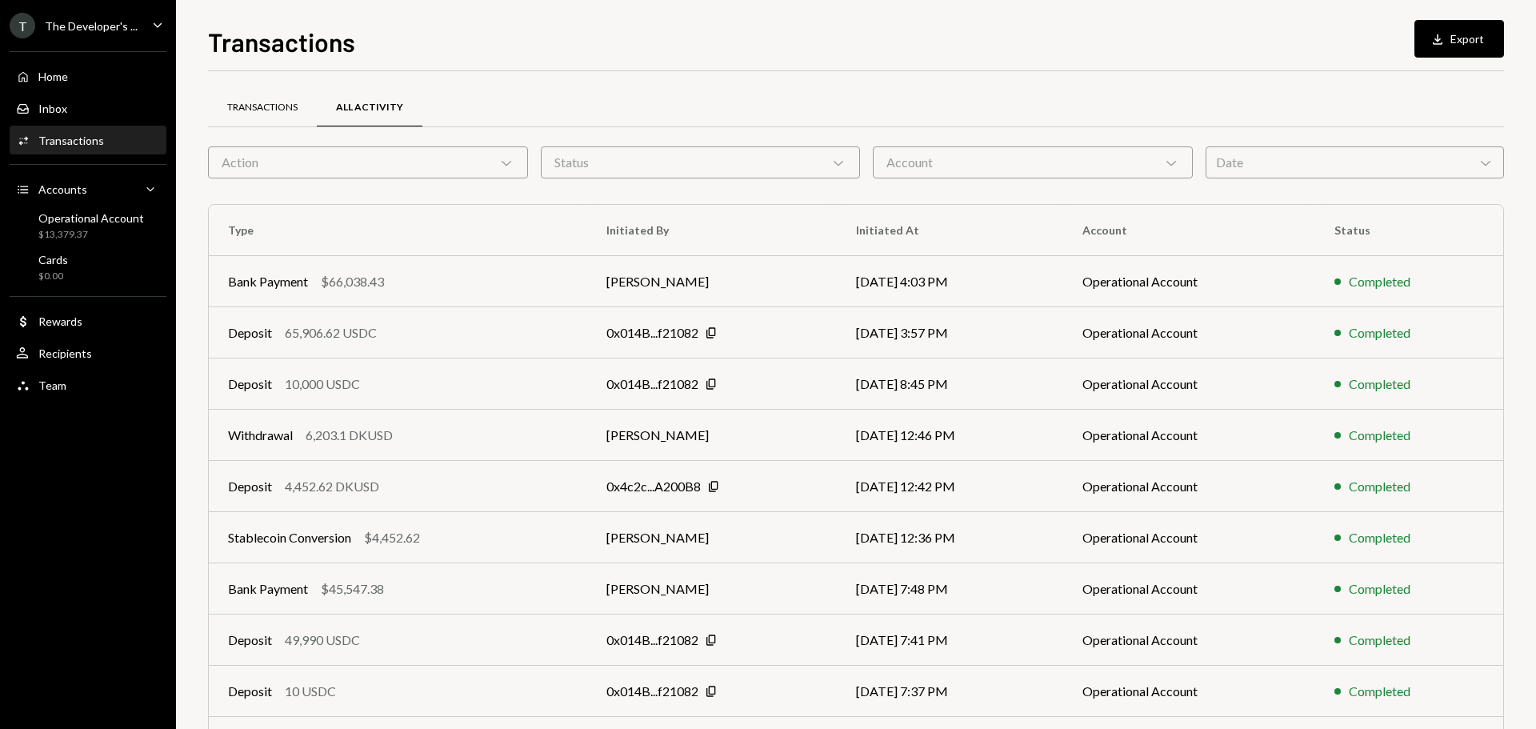
click at [260, 118] on div "Transactions" at bounding box center [262, 108] width 109 height 38
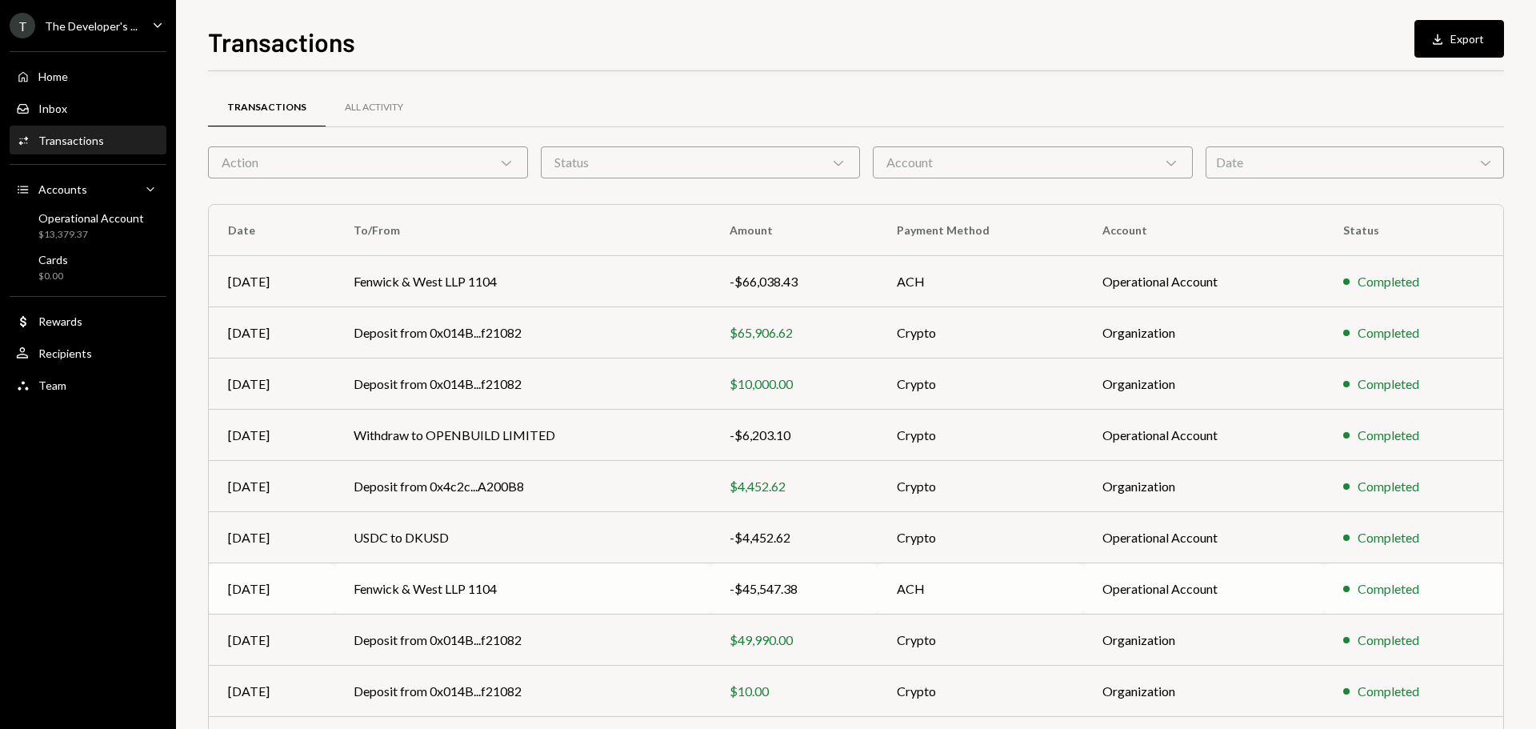
scroll to position [80, 0]
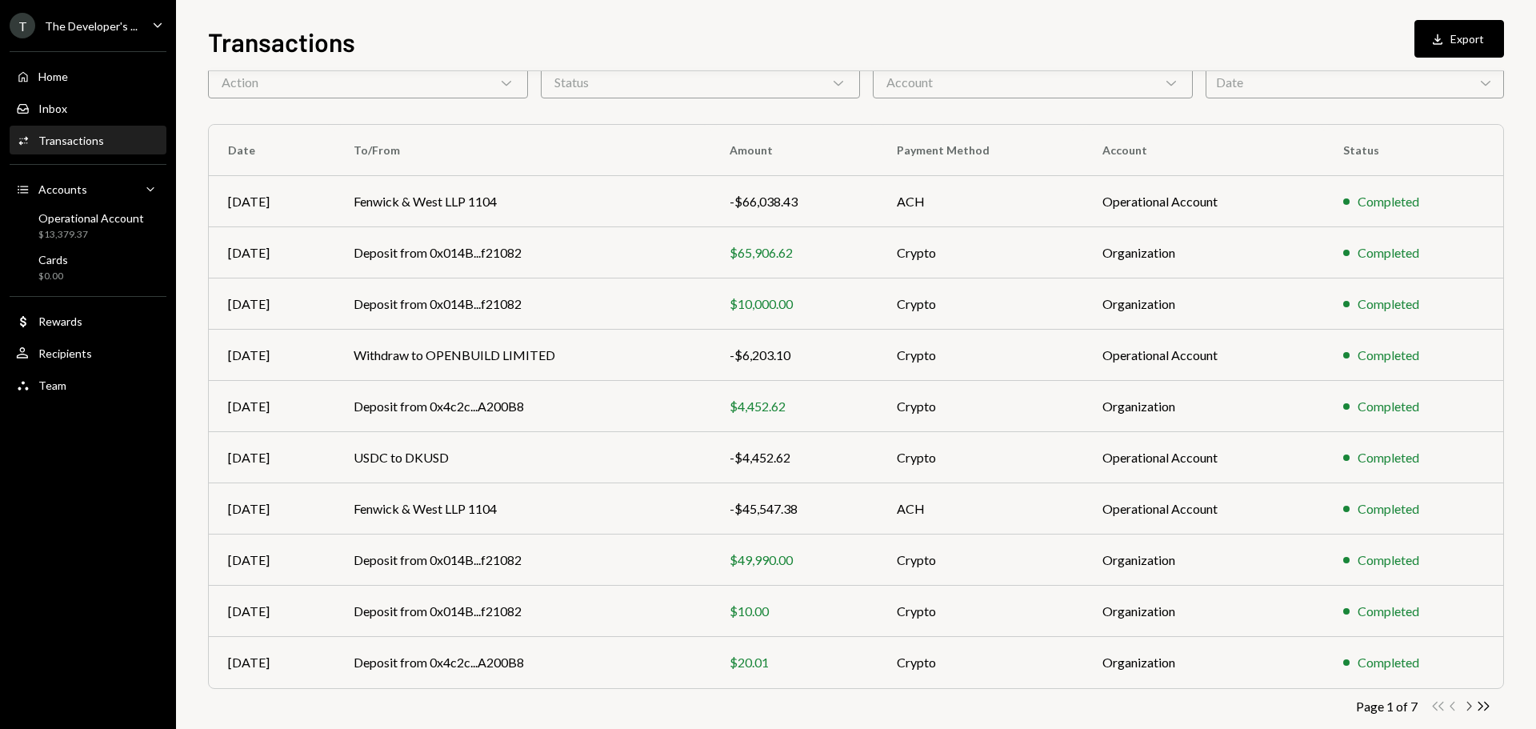
click at [1469, 705] on icon "Chevron Right" at bounding box center [1468, 705] width 15 height 15
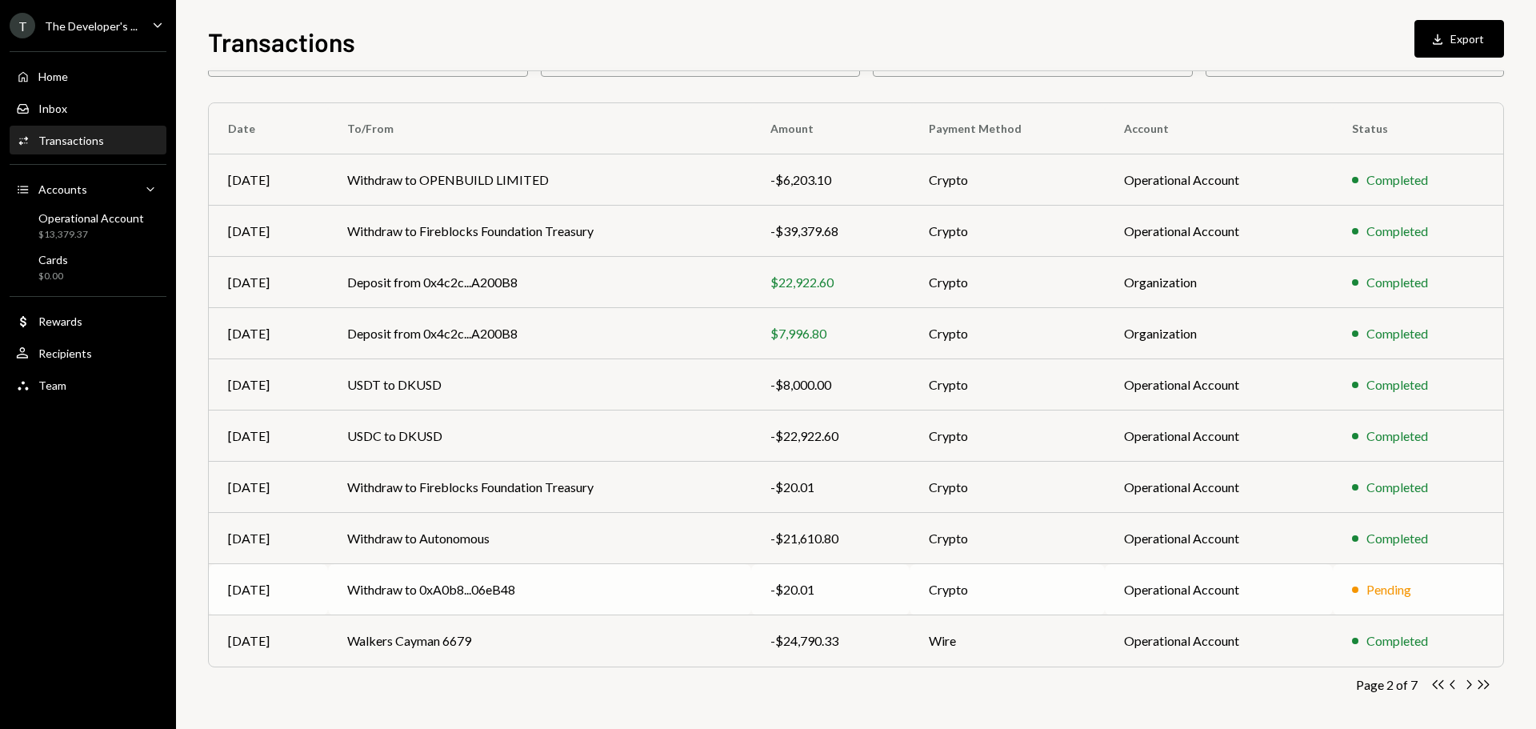
scroll to position [106, 0]
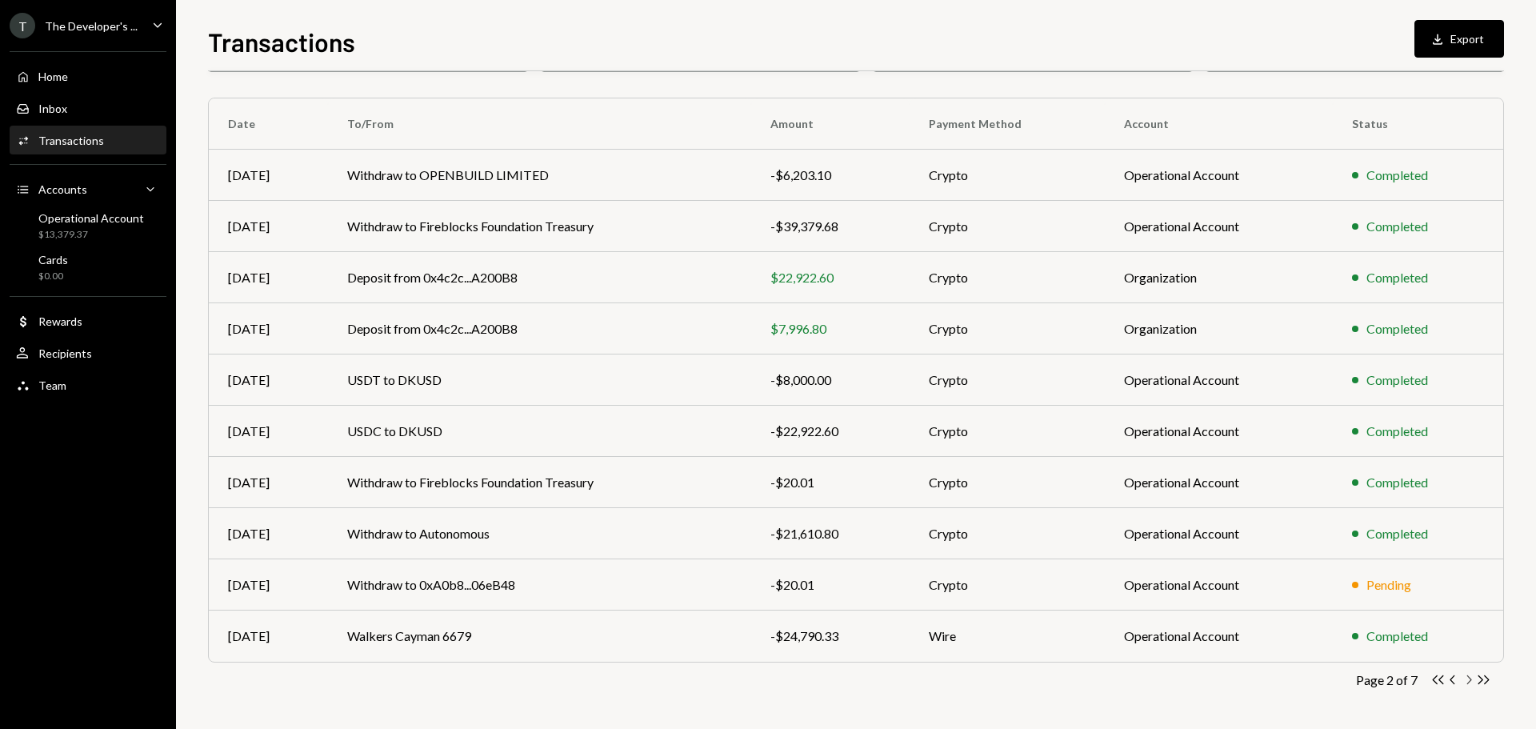
click at [1471, 677] on icon "Chevron Right" at bounding box center [1468, 679] width 15 height 15
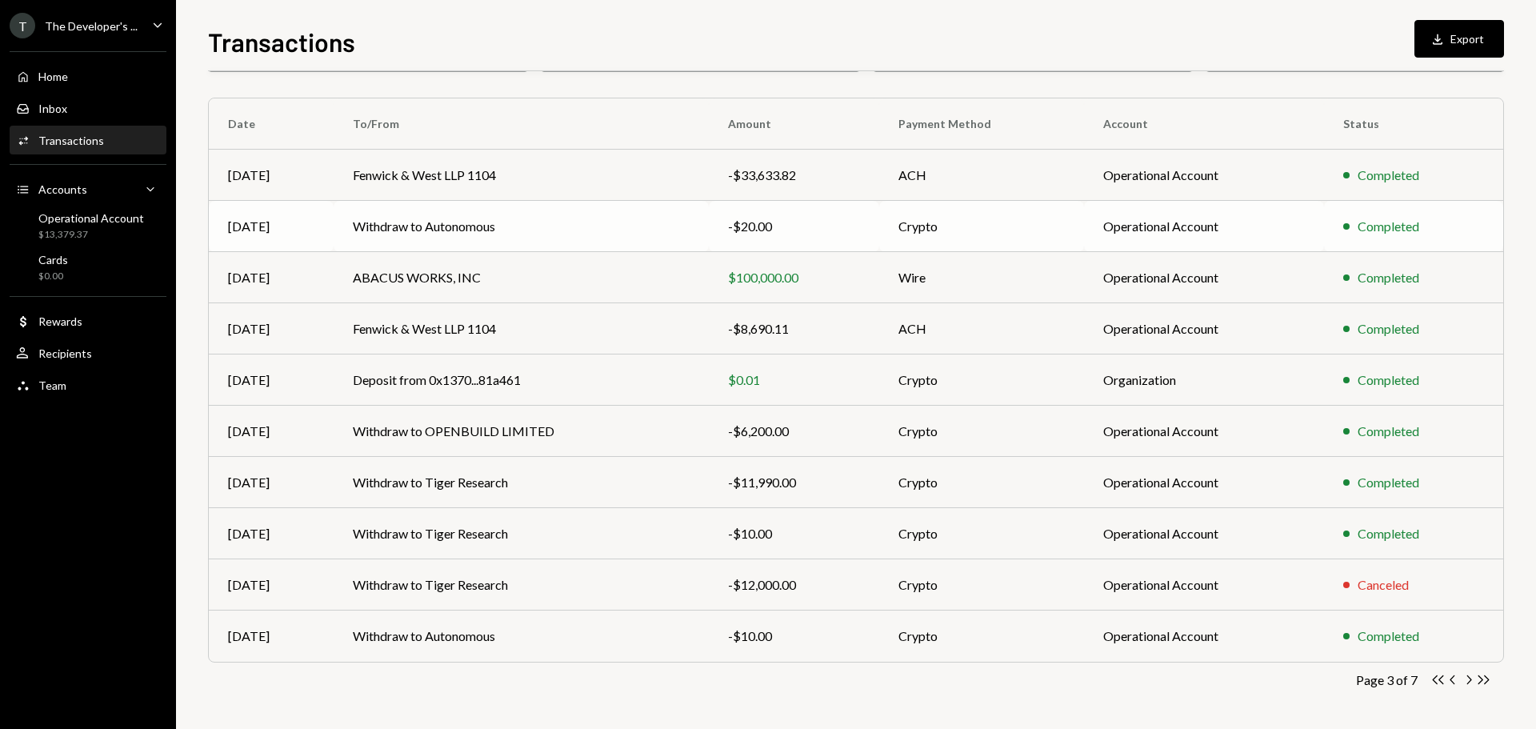
click at [673, 246] on td "Withdraw to Autonomous" at bounding box center [521, 226] width 375 height 51
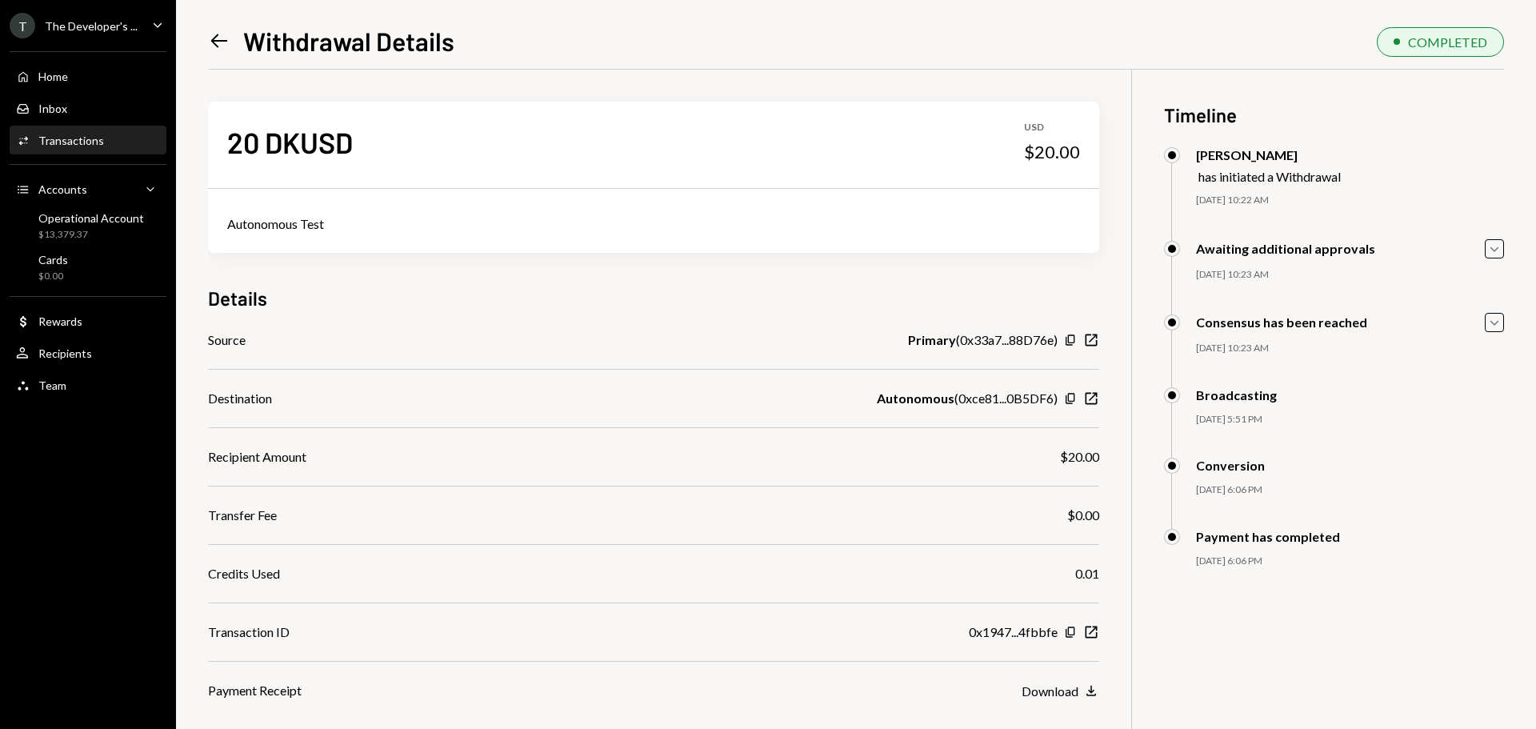
click at [208, 37] on icon "Left Arrow" at bounding box center [219, 41] width 22 height 22
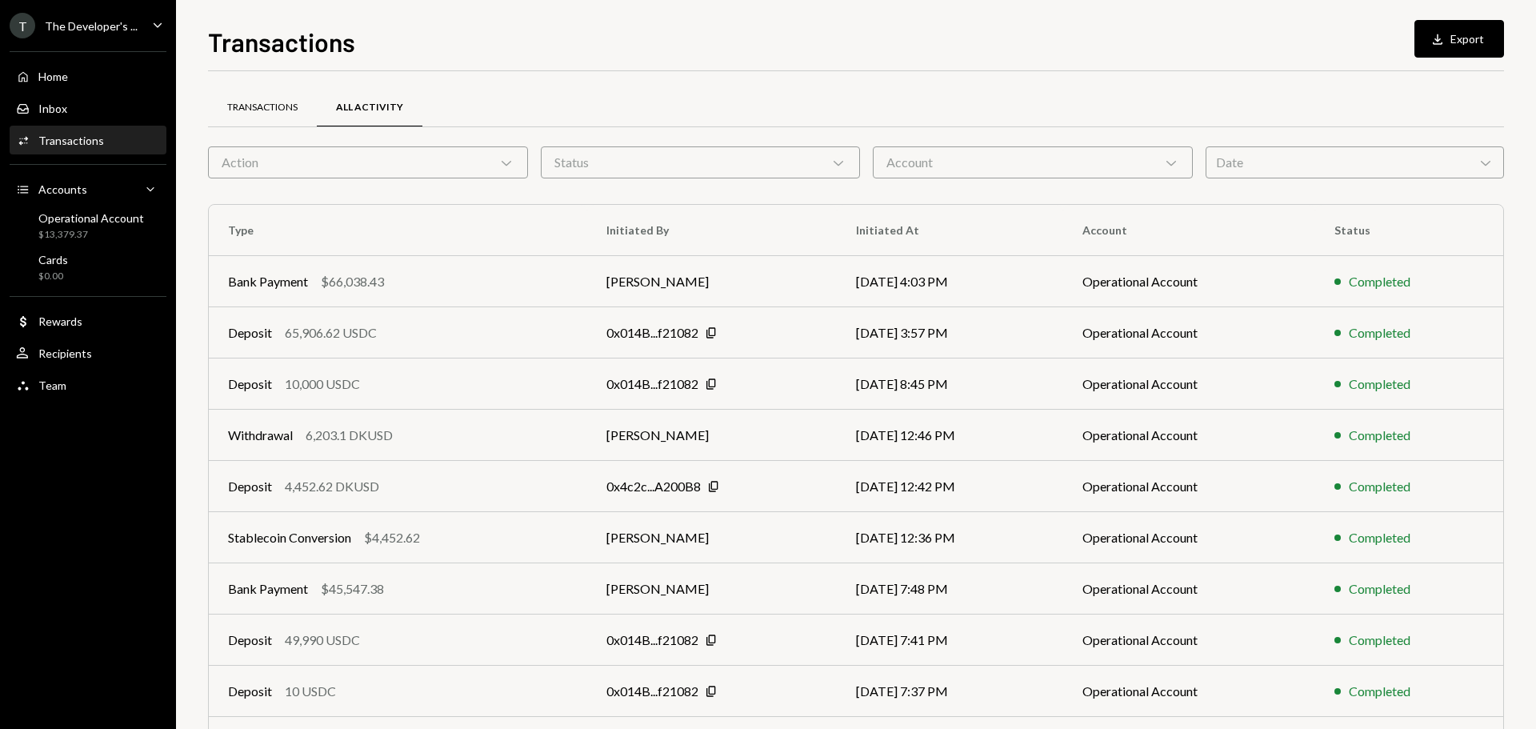
click at [295, 103] on div "Transactions" at bounding box center [262, 108] width 70 height 14
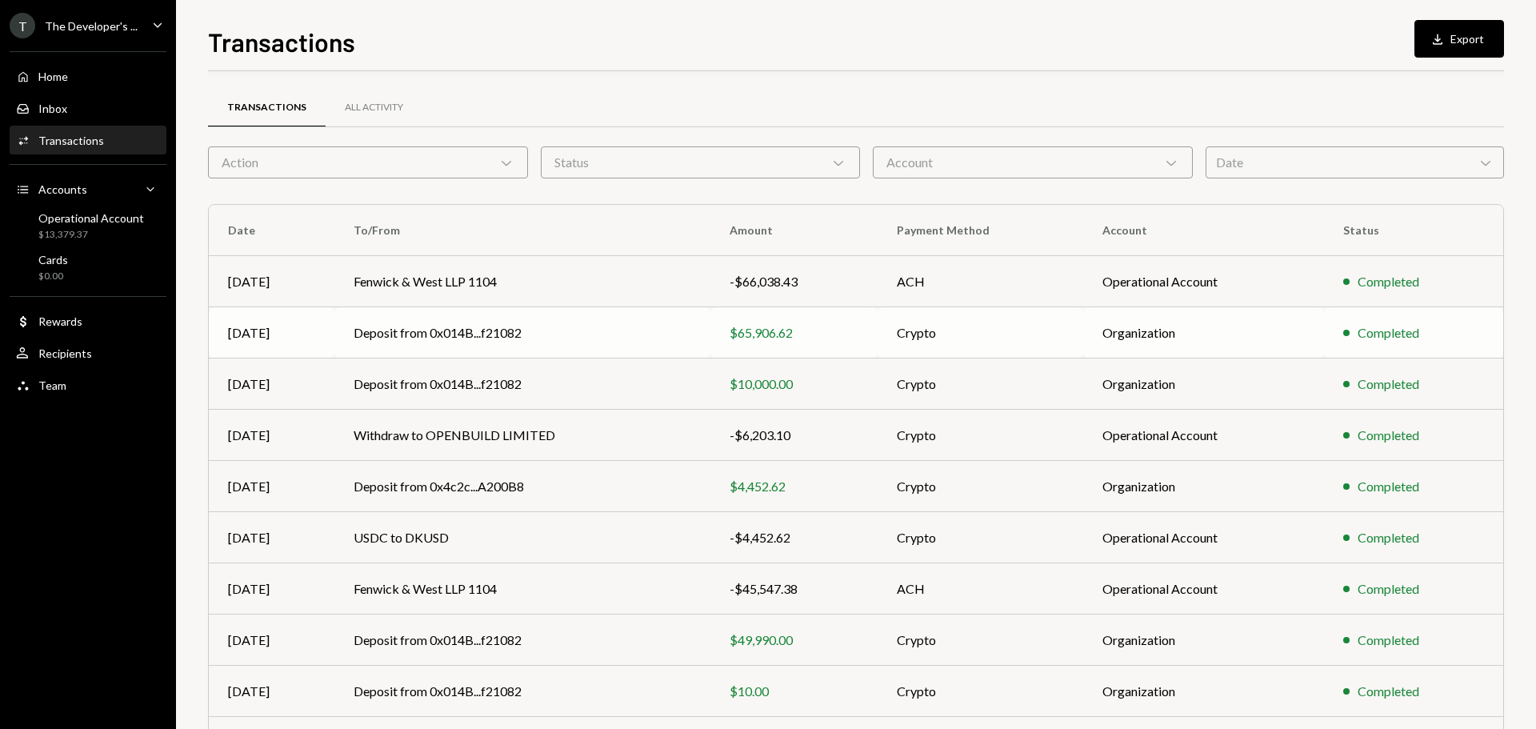
scroll to position [106, 0]
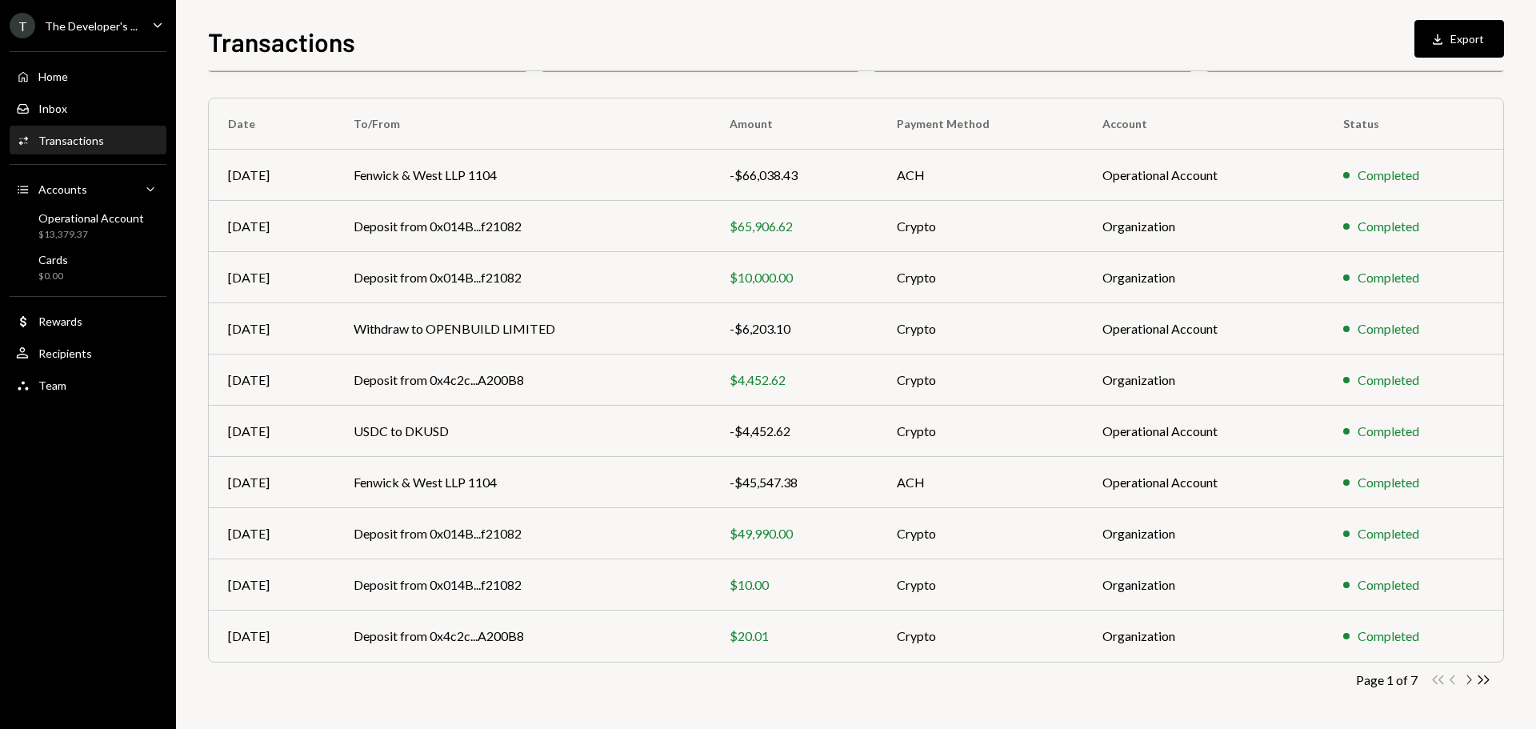
click at [1465, 680] on icon "Chevron Right" at bounding box center [1468, 679] width 15 height 15
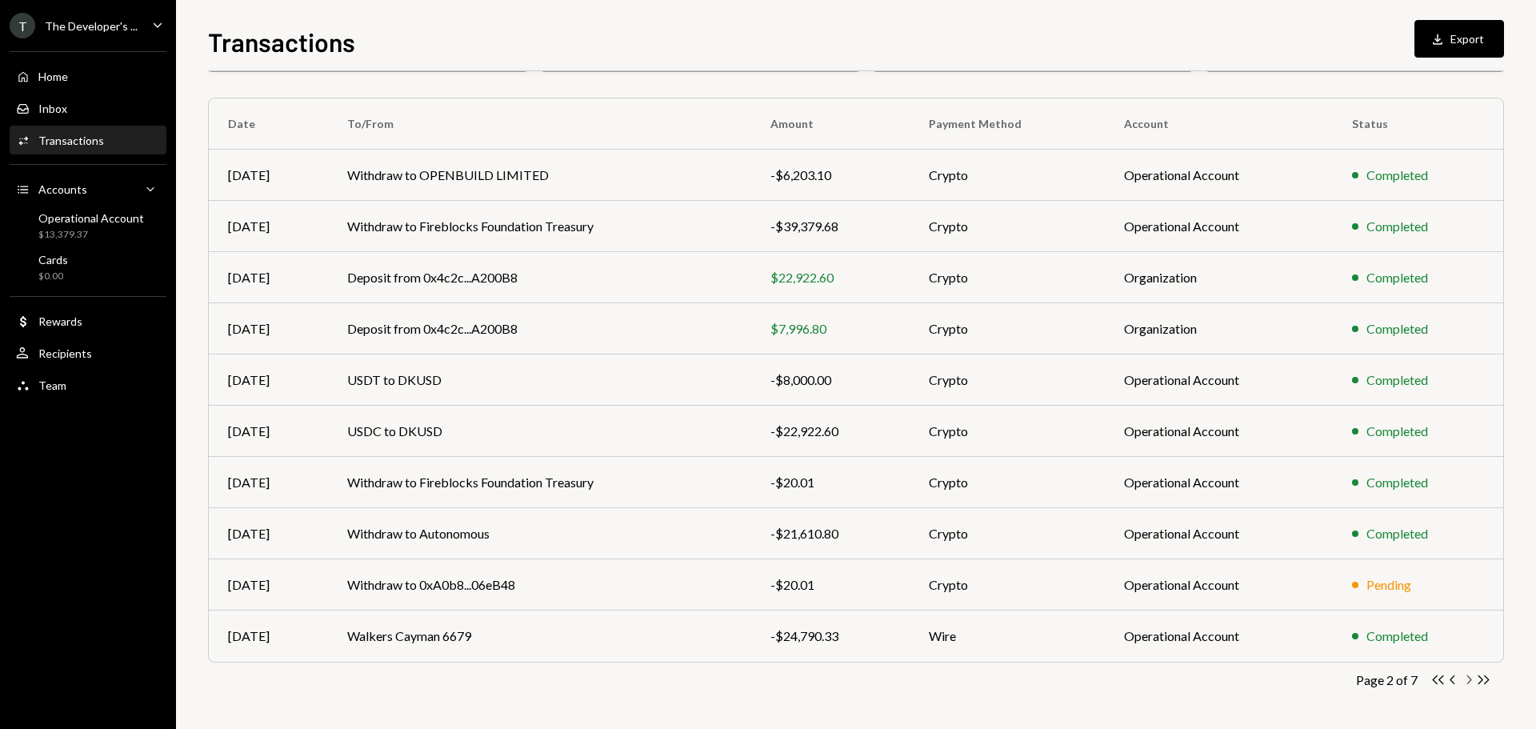
click at [1465, 680] on icon "Chevron Right" at bounding box center [1468, 679] width 15 height 15
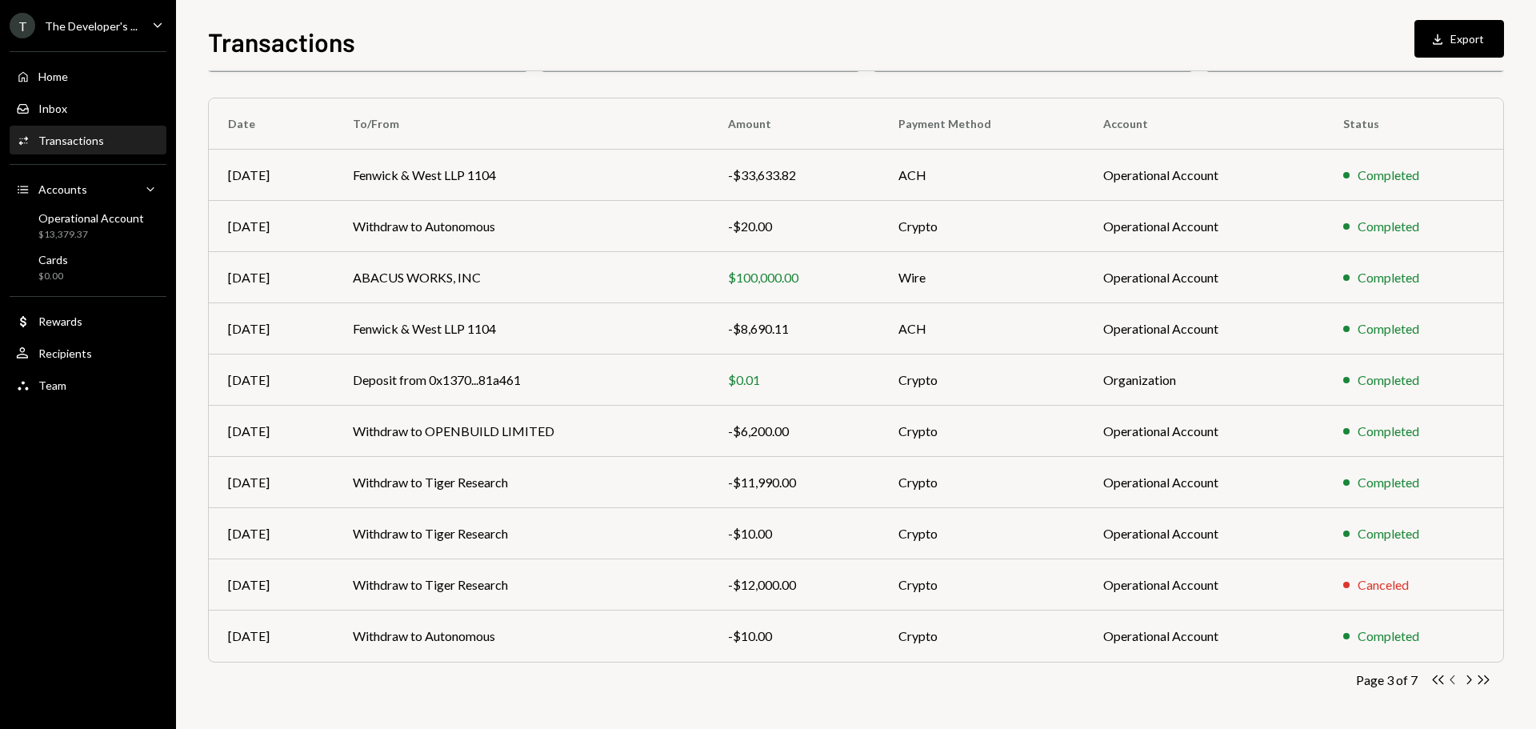
click at [1456, 676] on icon "Chevron Left" at bounding box center [1452, 679] width 15 height 15
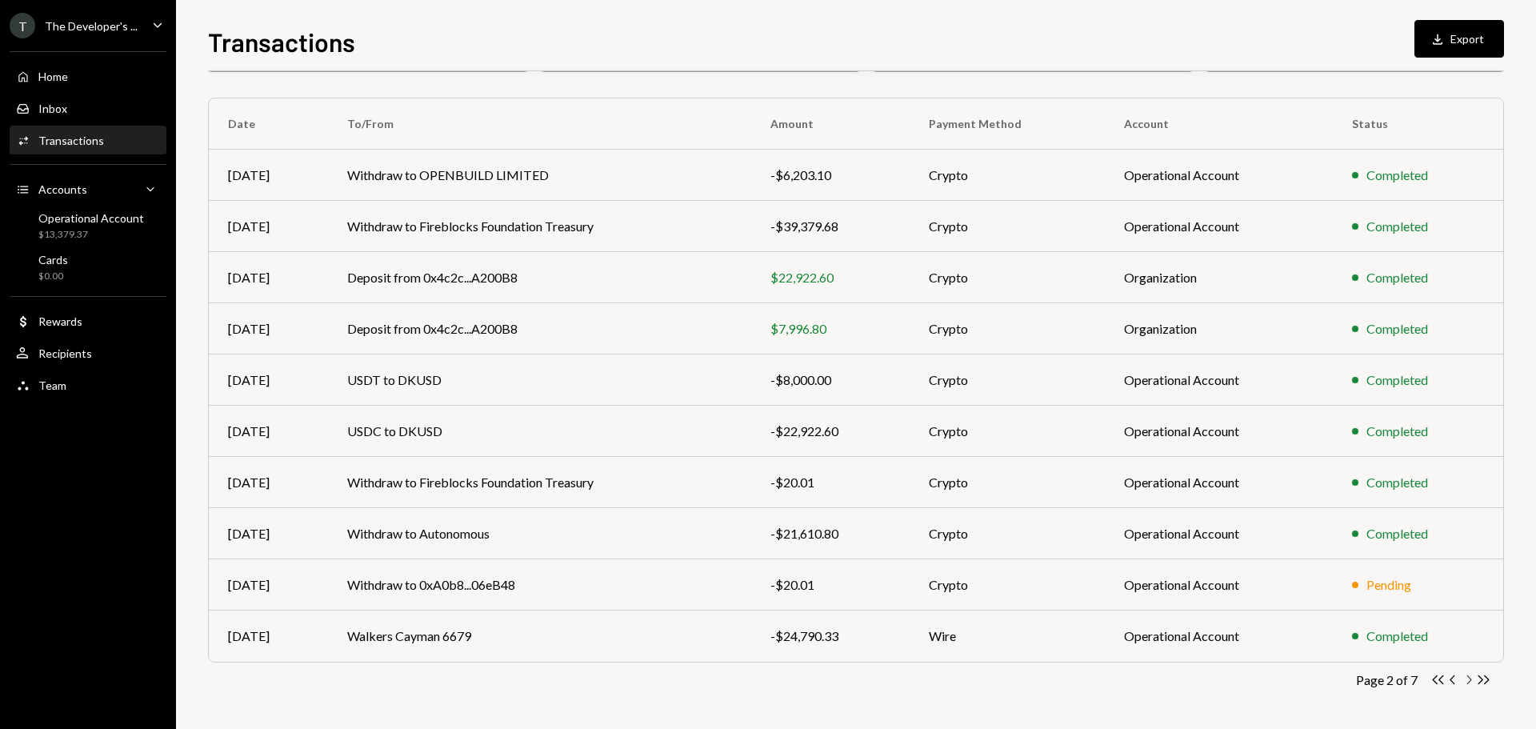
click at [1468, 680] on icon "Chevron Right" at bounding box center [1468, 679] width 15 height 15
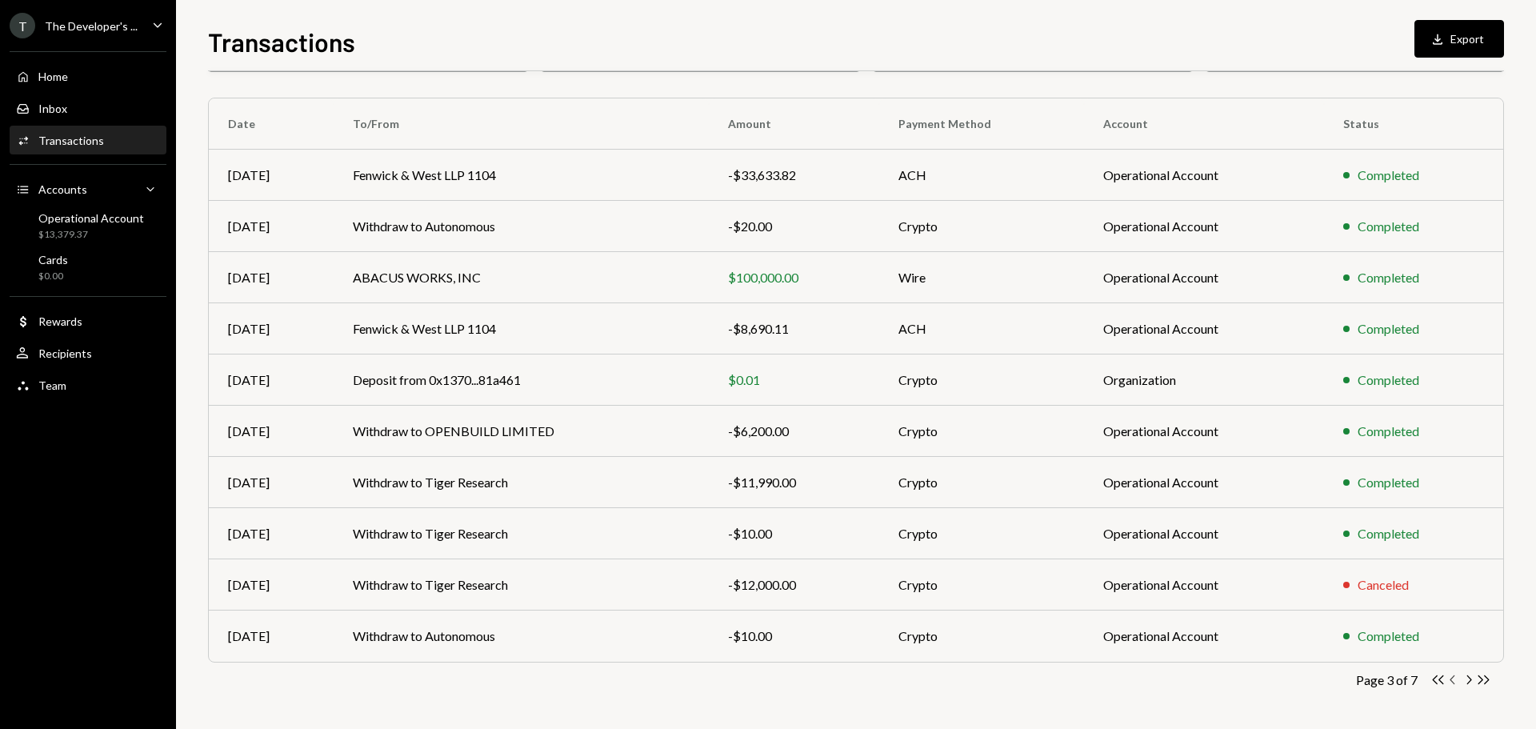
click at [1457, 678] on icon "Chevron Left" at bounding box center [1452, 679] width 15 height 15
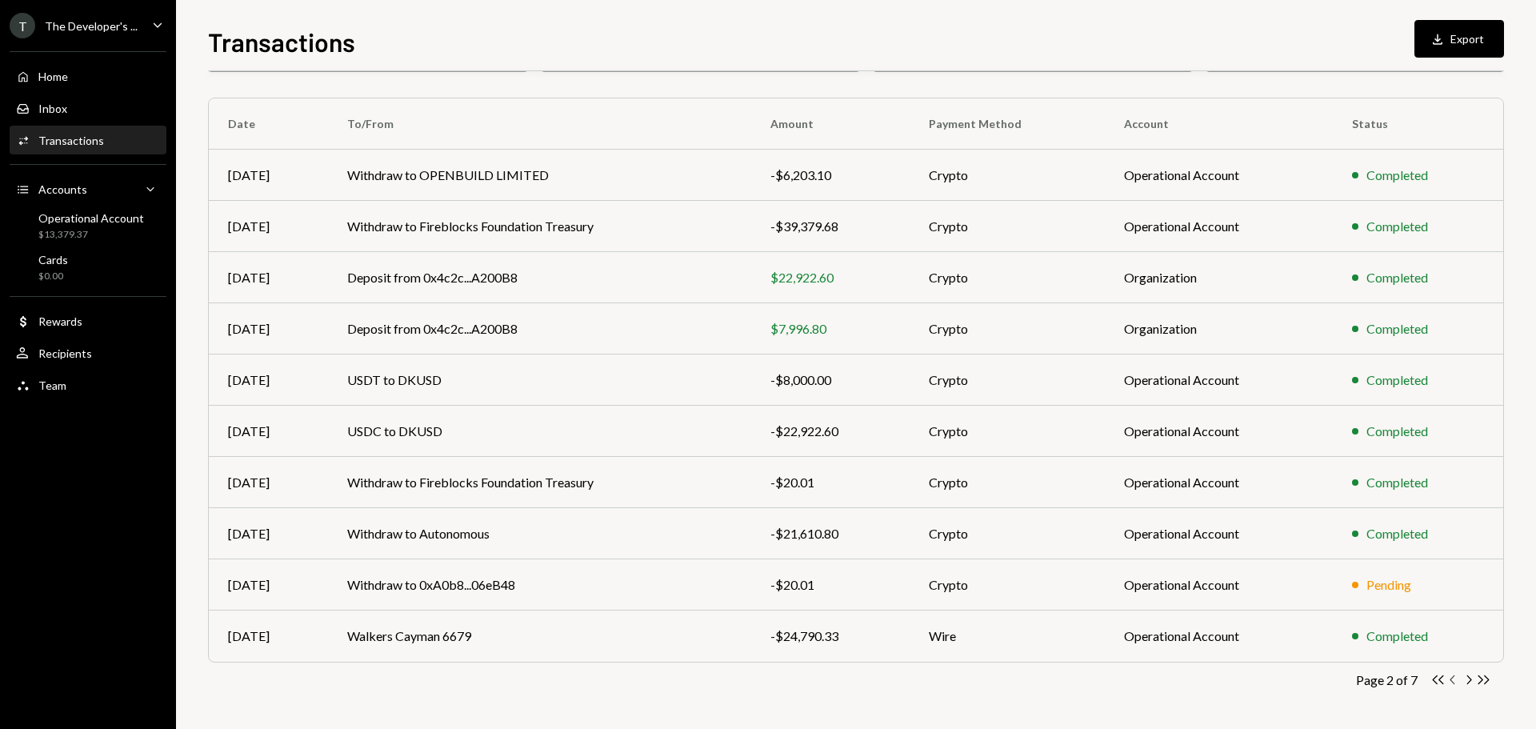
click at [1454, 681] on icon "Chevron Left" at bounding box center [1452, 679] width 15 height 15
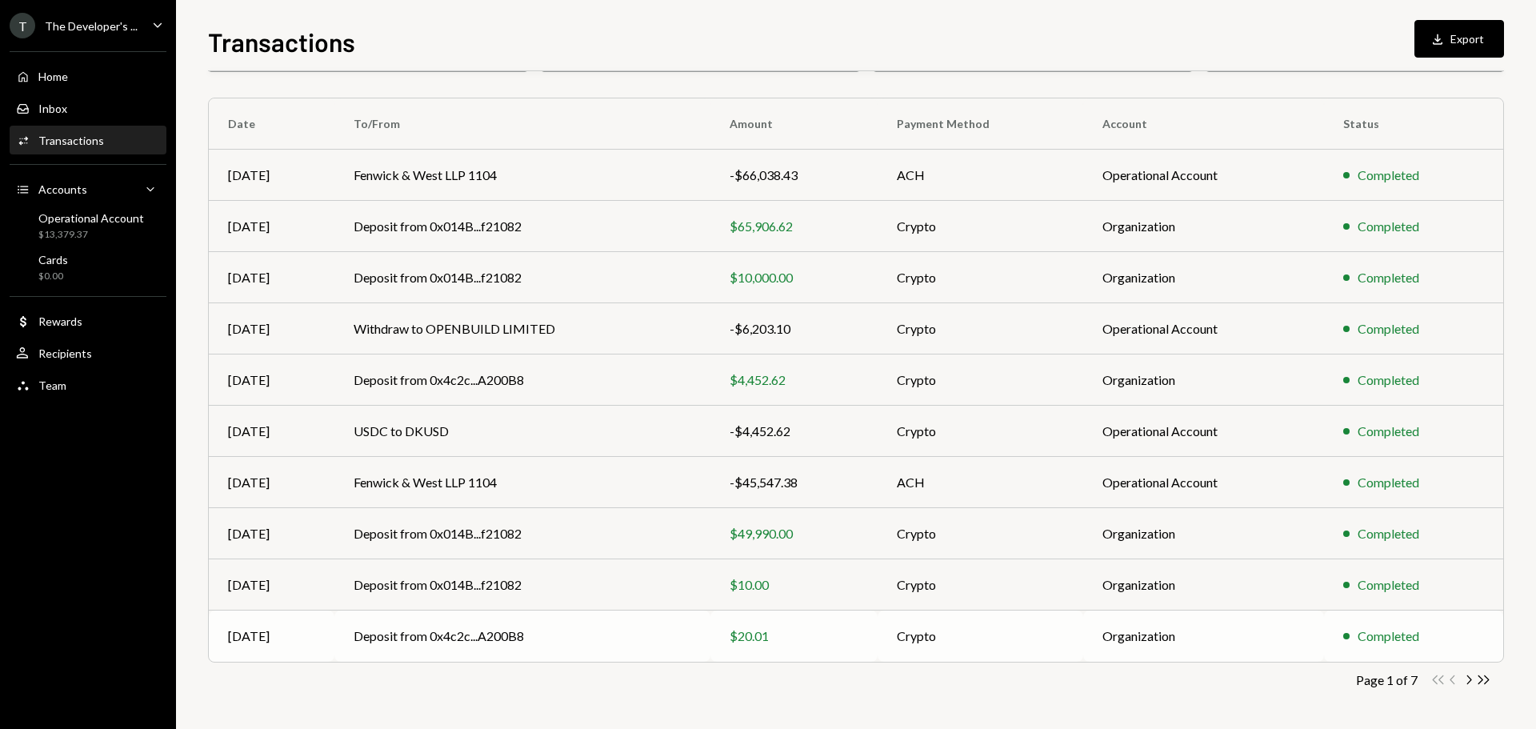
click at [851, 652] on td "$20.01" at bounding box center [793, 635] width 167 height 51
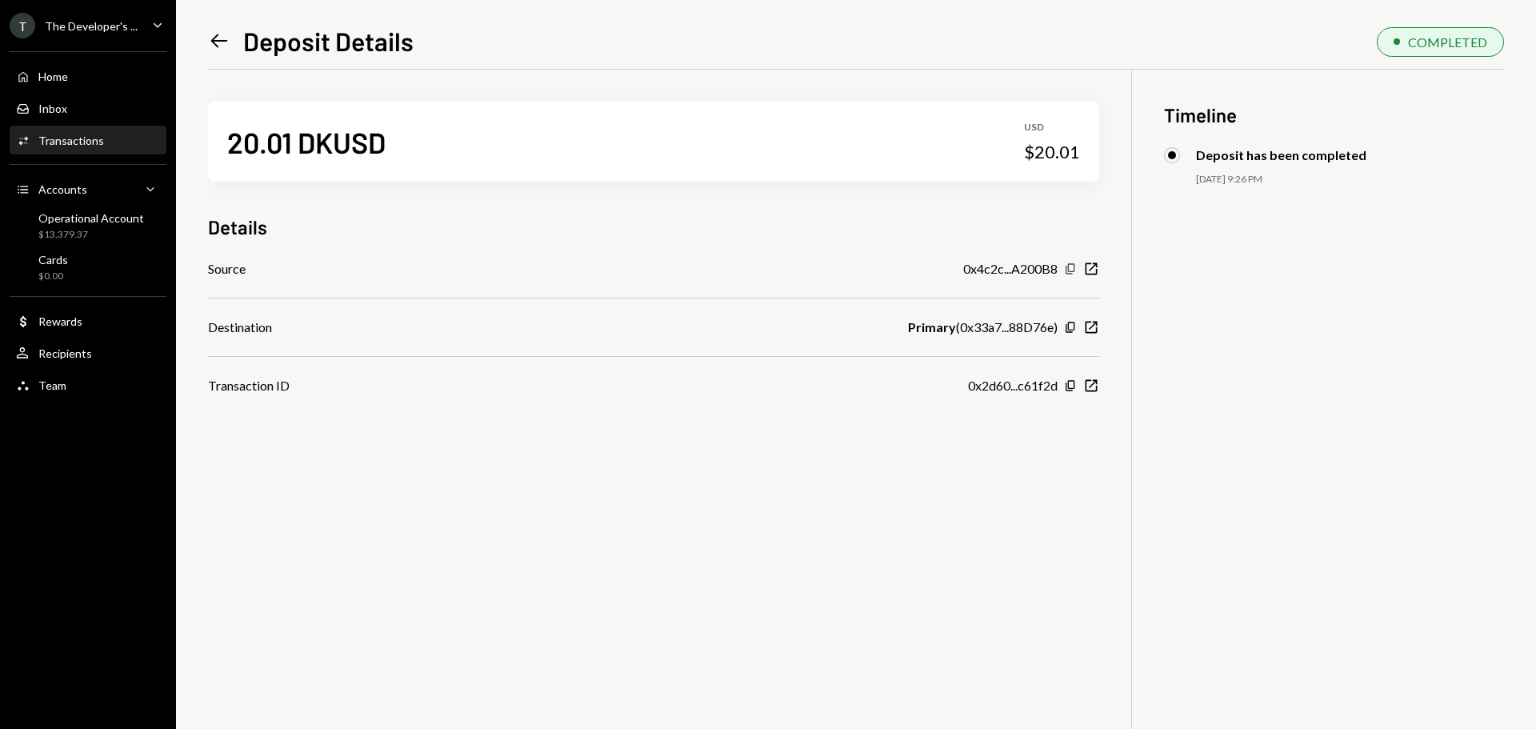
click at [1067, 271] on icon "Copy" at bounding box center [1070, 268] width 13 height 13
click at [218, 46] on icon at bounding box center [219, 41] width 17 height 14
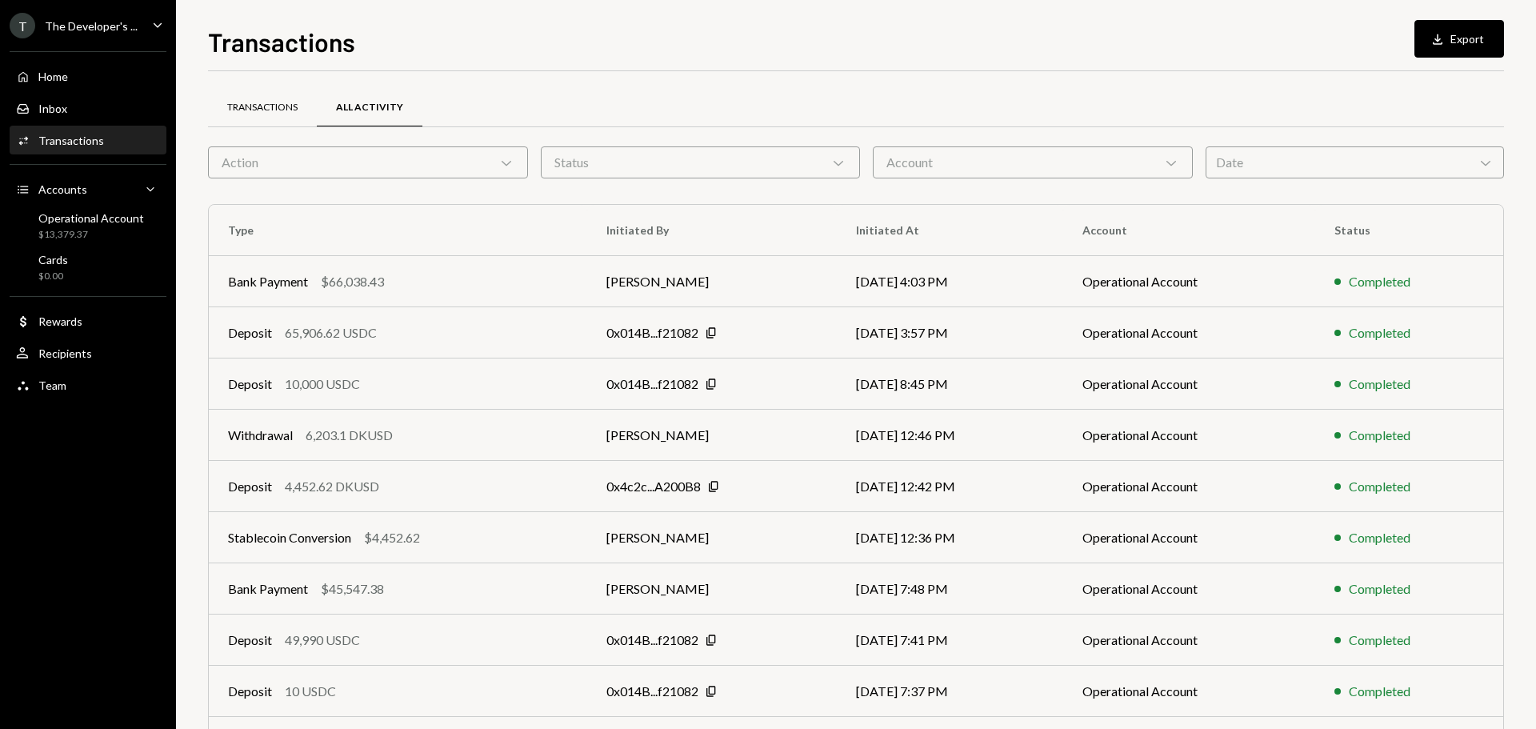
click at [234, 94] on div "Transactions" at bounding box center [262, 108] width 109 height 38
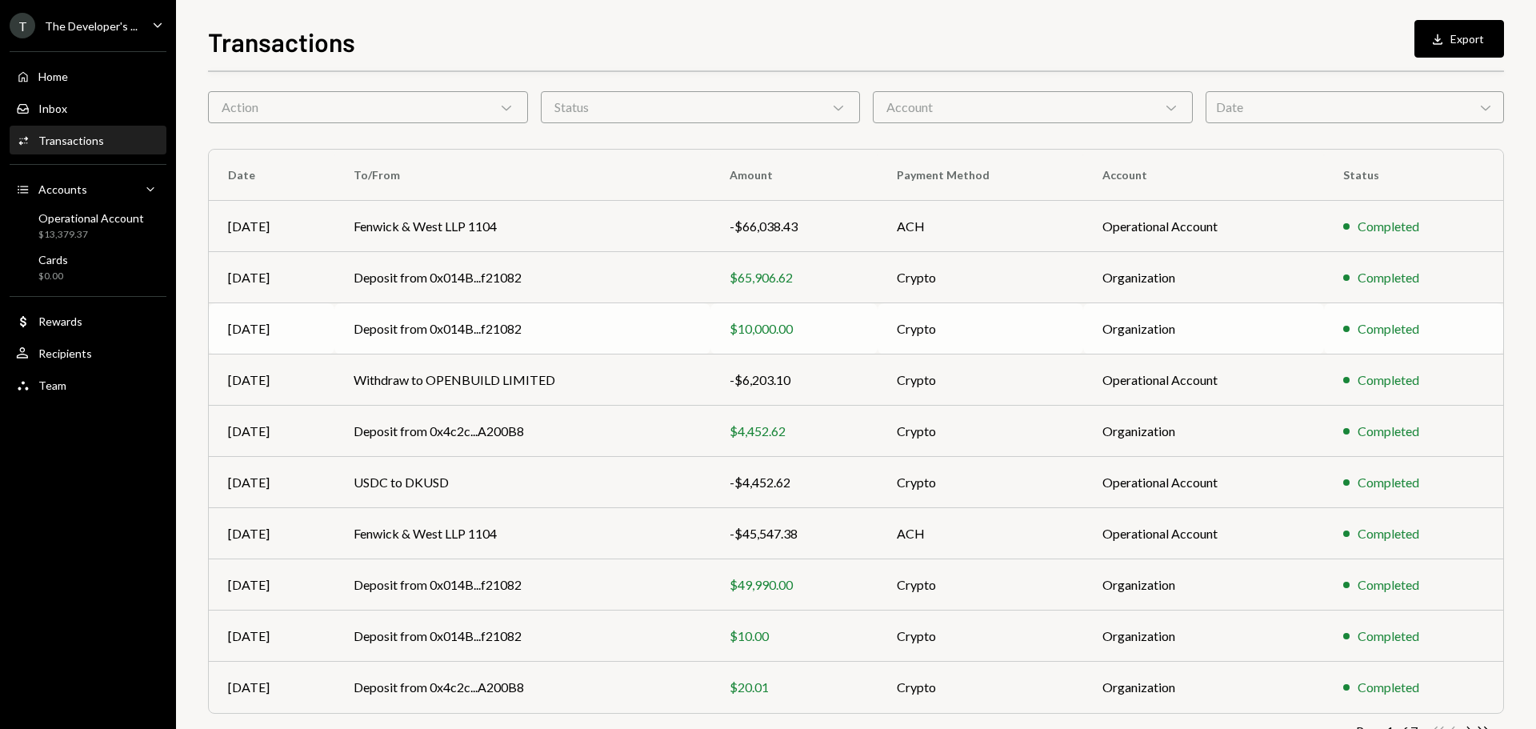
scroll to position [106, 0]
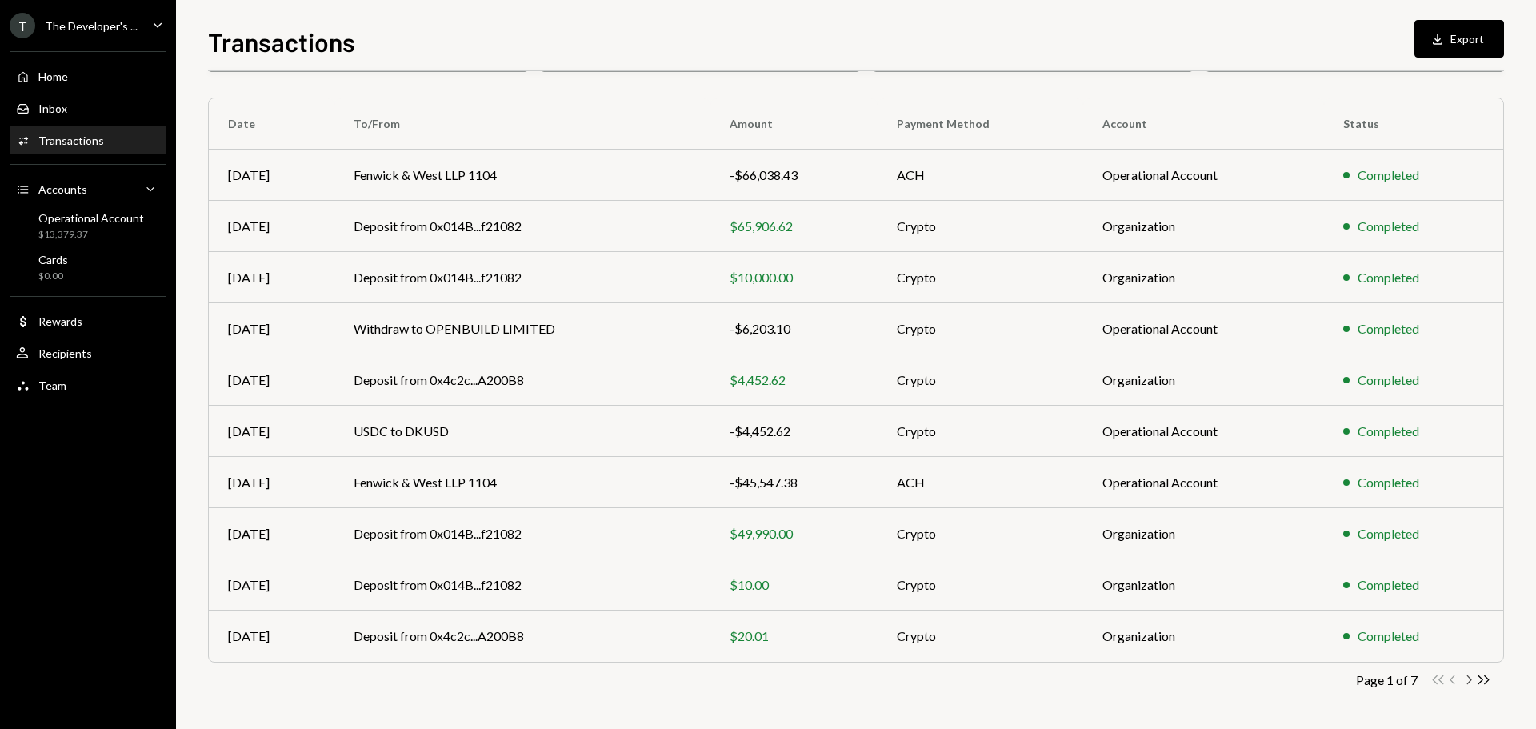
click at [1473, 679] on icon "Chevron Right" at bounding box center [1468, 679] width 15 height 15
